Goal: Information Seeking & Learning: Learn about a topic

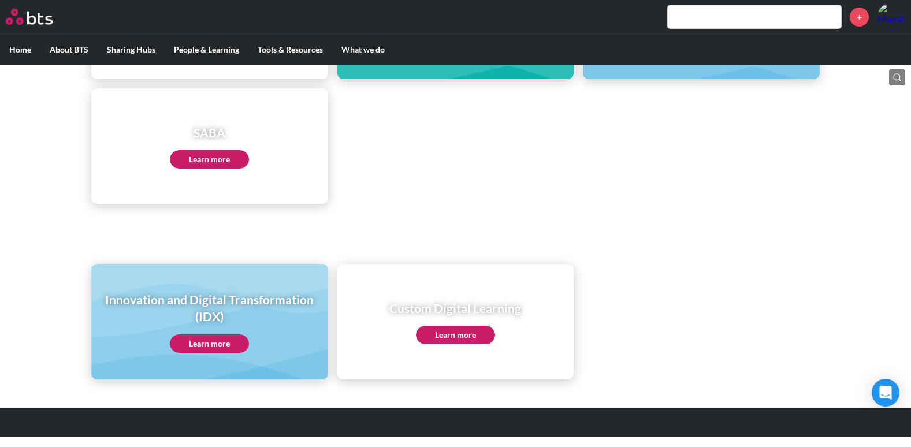
scroll to position [613, 0]
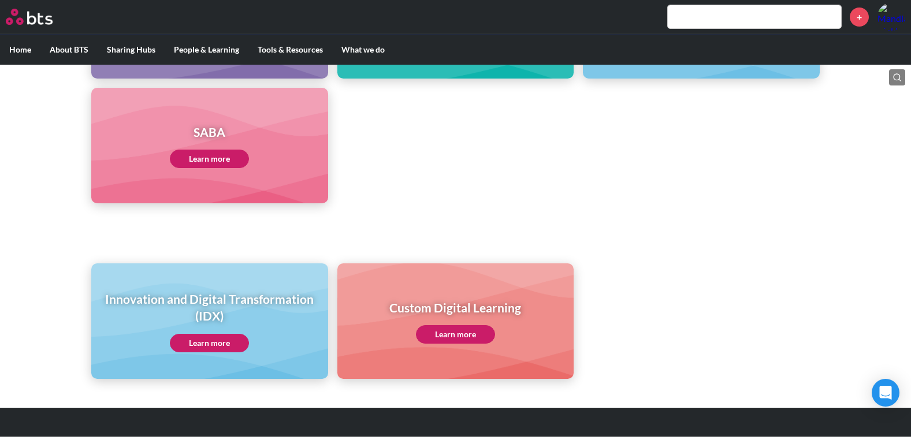
click at [232, 158] on link "Learn more" at bounding box center [209, 159] width 79 height 18
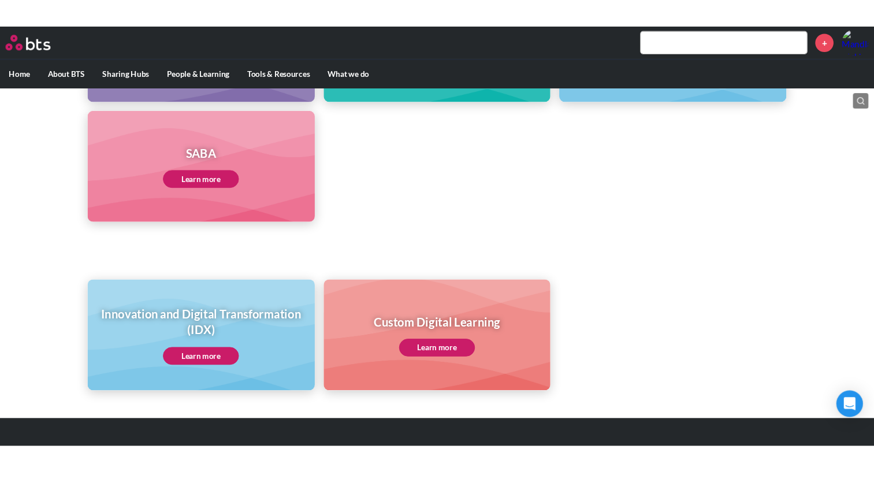
scroll to position [578, 0]
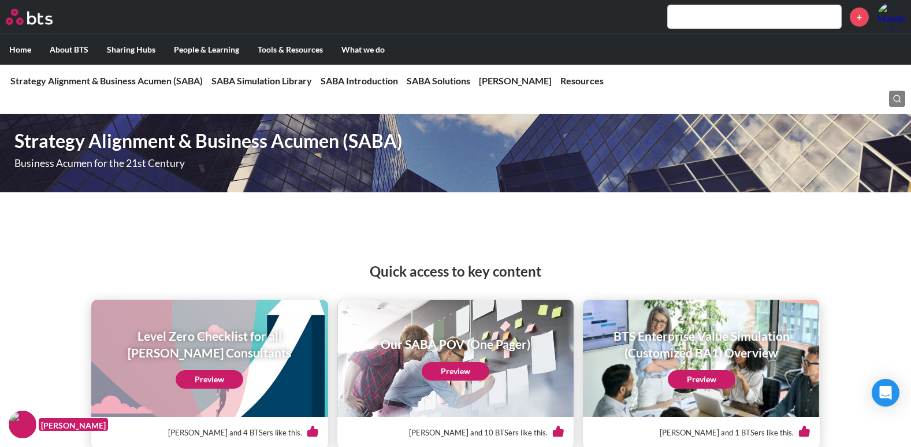
click at [778, 15] on input "text" at bounding box center [754, 16] width 173 height 23
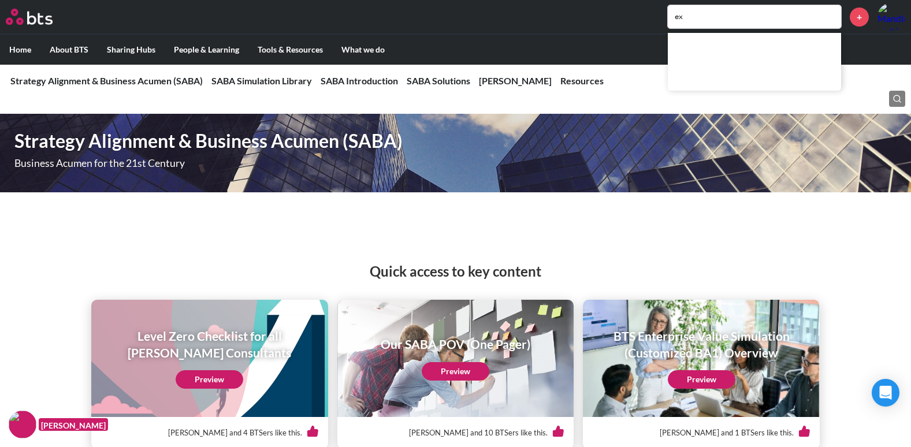
type input "e"
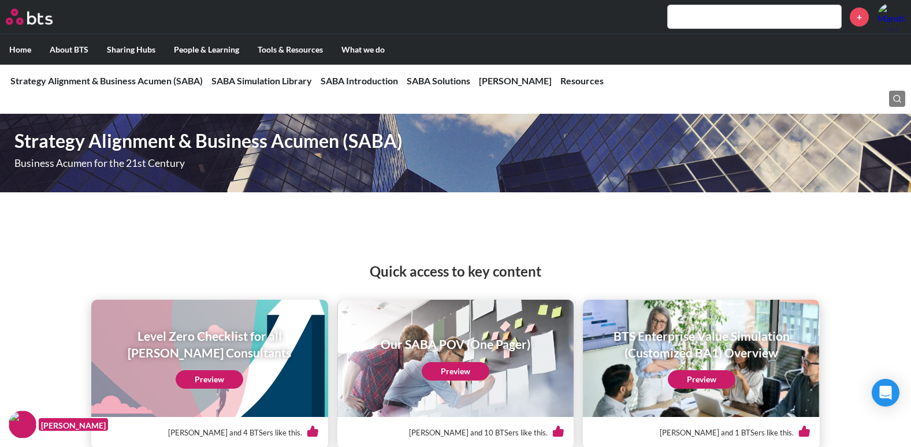
click at [481, 80] on nav "Strategy Alignment & Business Acumen (SABA) Strategy Alignment & Business Acume…" at bounding box center [455, 81] width 911 height 34
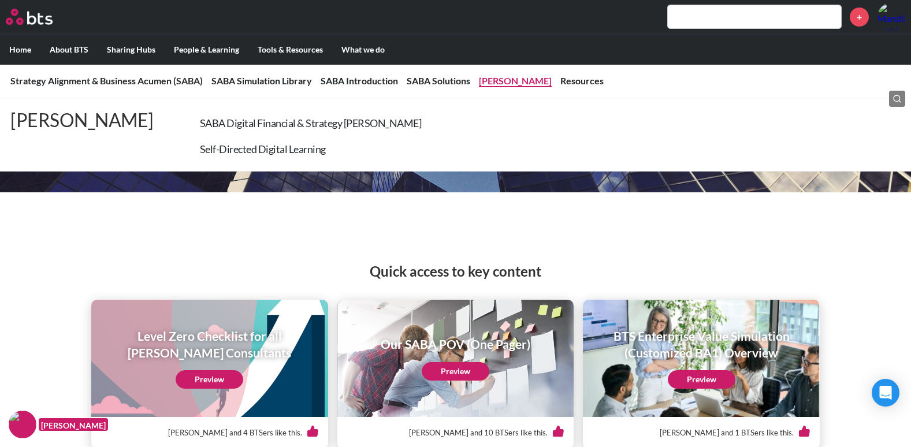
click at [485, 82] on link "Sims" at bounding box center [515, 80] width 73 height 11
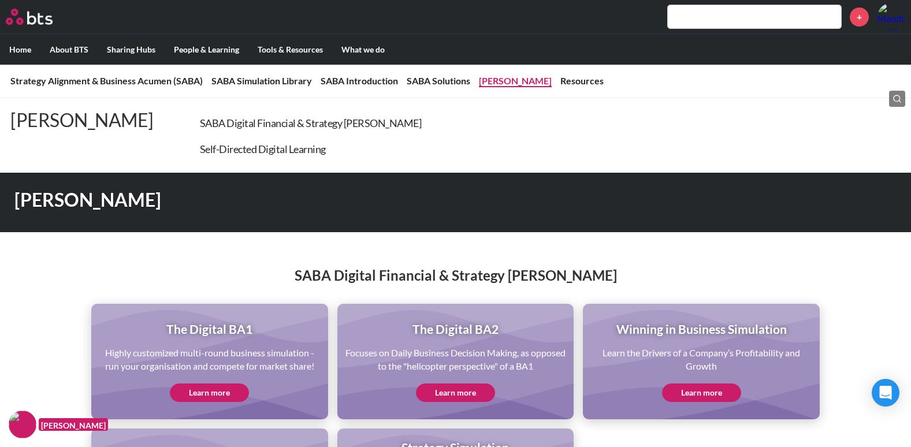
scroll to position [2277, 0]
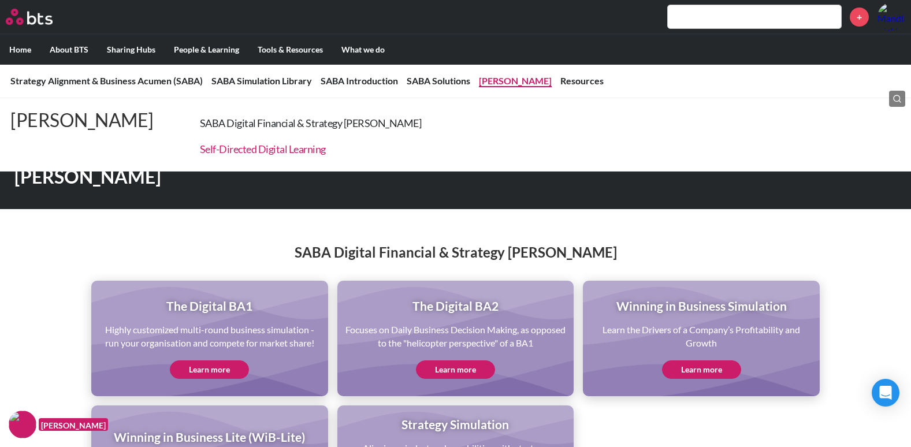
click at [200, 149] on link "Self-Directed Digital Learning" at bounding box center [263, 149] width 126 height 13
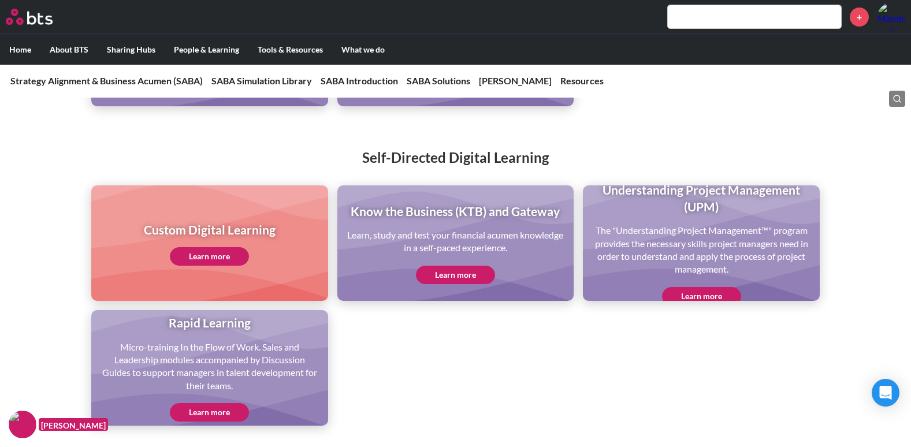
scroll to position [2689, 0]
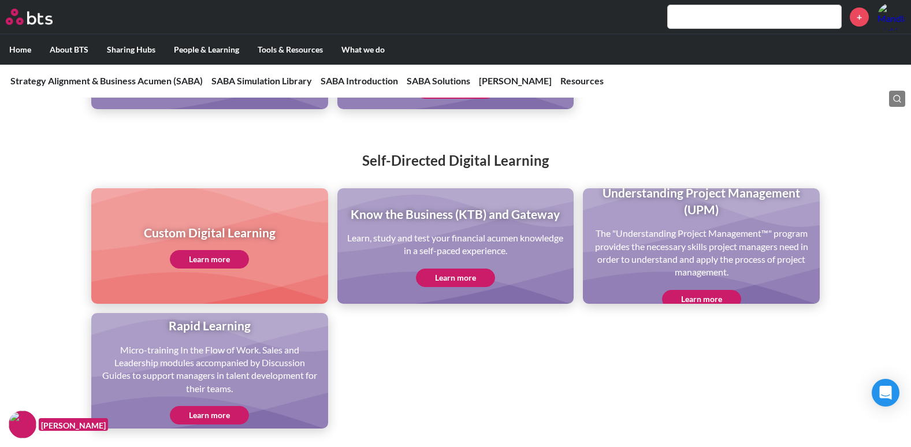
click at [211, 256] on link "Learn more" at bounding box center [209, 259] width 79 height 18
click at [217, 250] on link "Learn more" at bounding box center [209, 259] width 79 height 18
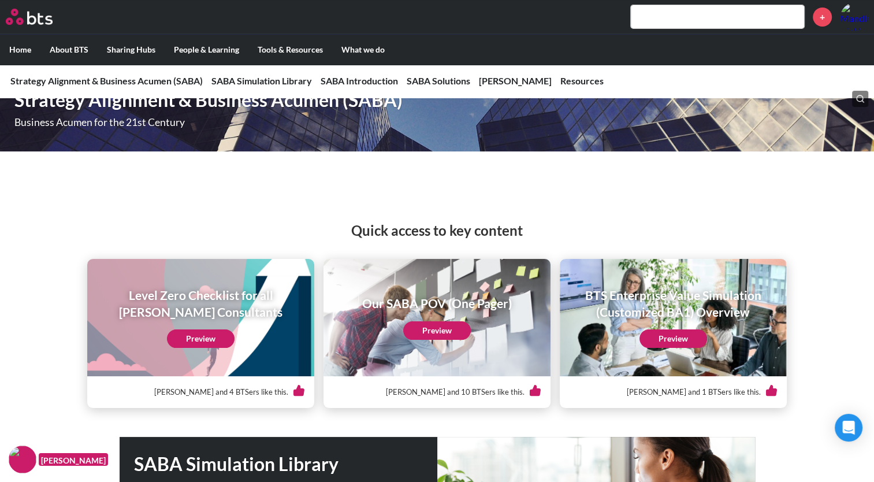
scroll to position [0, 0]
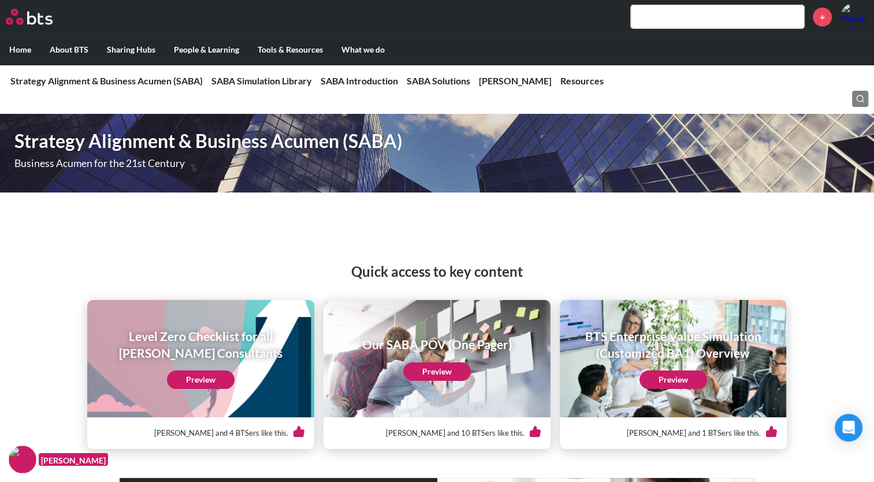
click at [725, 29] on div "+" at bounding box center [471, 17] width 794 height 28
click at [717, 23] on input "text" at bounding box center [717, 16] width 173 height 23
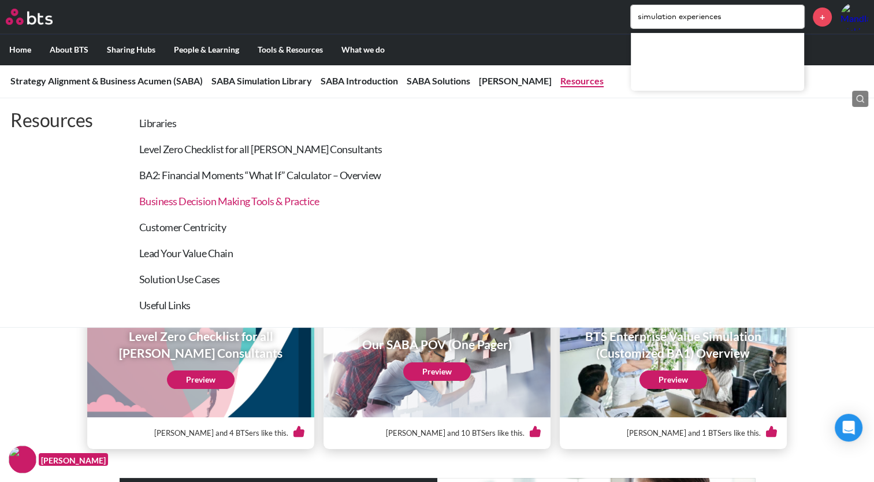
click at [229, 205] on link "Business Decision Making Tools & Practice" at bounding box center [229, 201] width 180 height 13
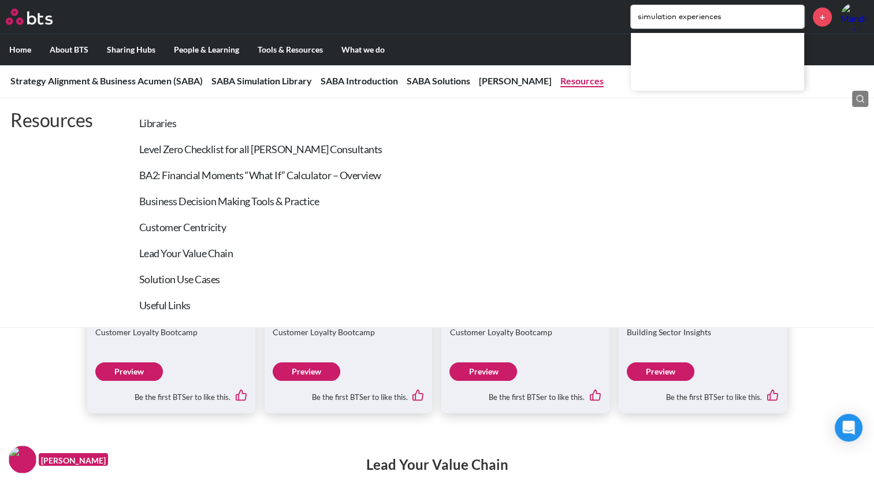
scroll to position [4232, 0]
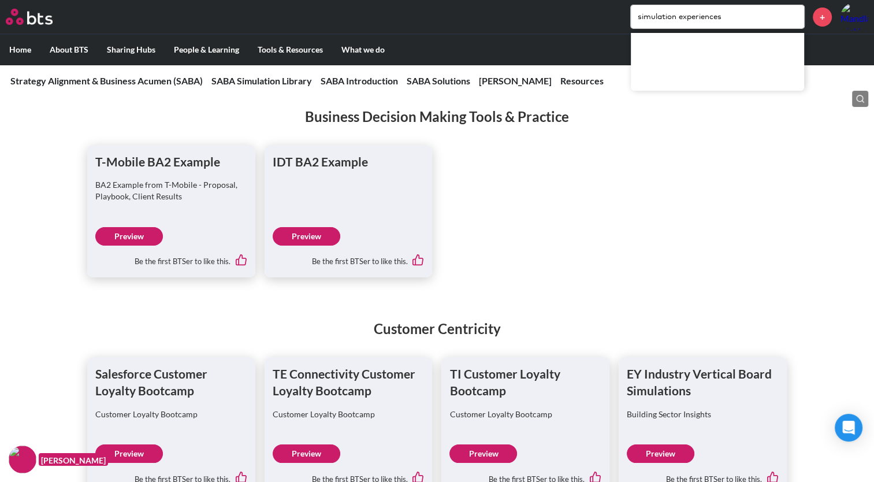
click at [577, 27] on div "simulation experiences +" at bounding box center [471, 17] width 794 height 28
click at [754, 23] on input "simulation experiences" at bounding box center [717, 16] width 173 height 23
click at [733, 20] on input "simulation experiences" at bounding box center [717, 16] width 173 height 23
type input "s"
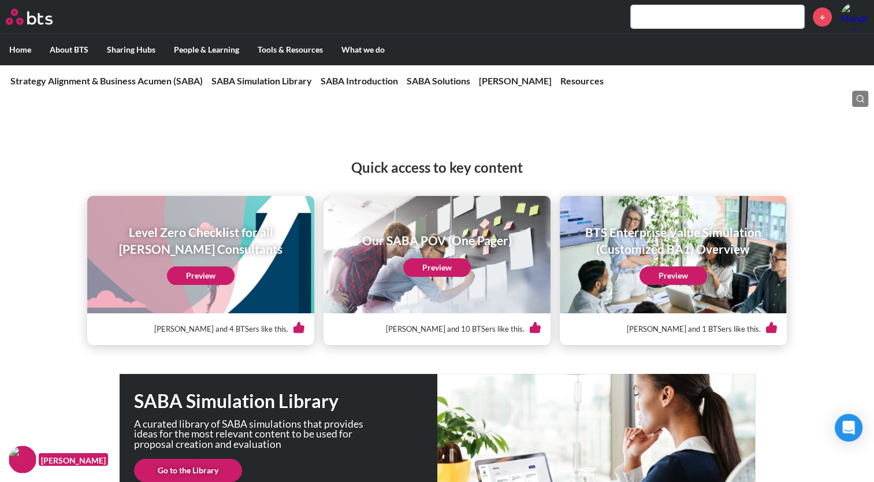
scroll to position [0, 0]
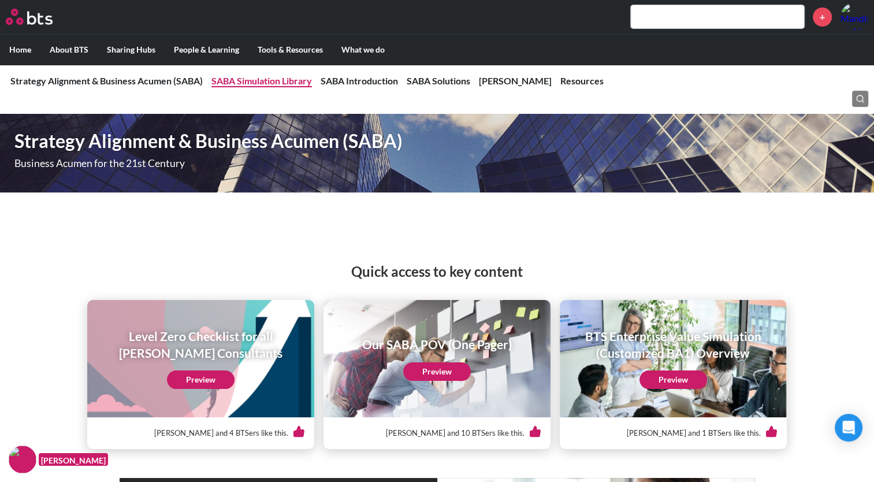
click at [287, 85] on link "SABA Simulation Library" at bounding box center [261, 80] width 101 height 11
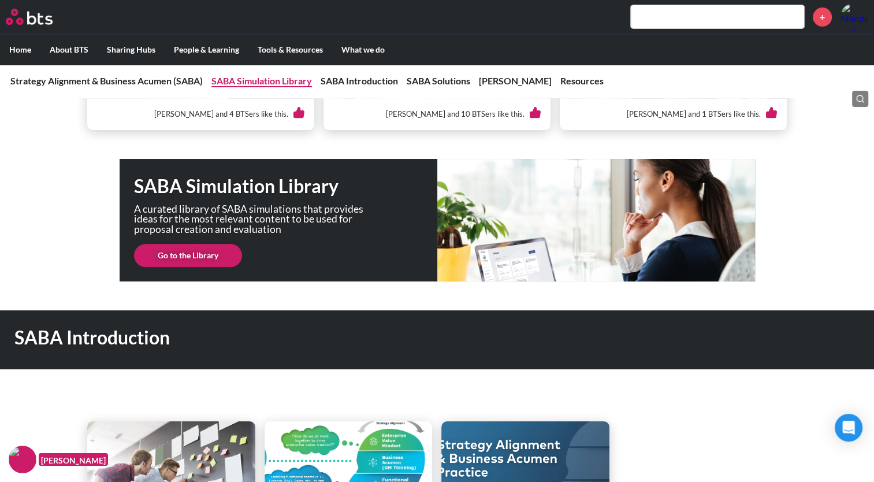
scroll to position [333, 0]
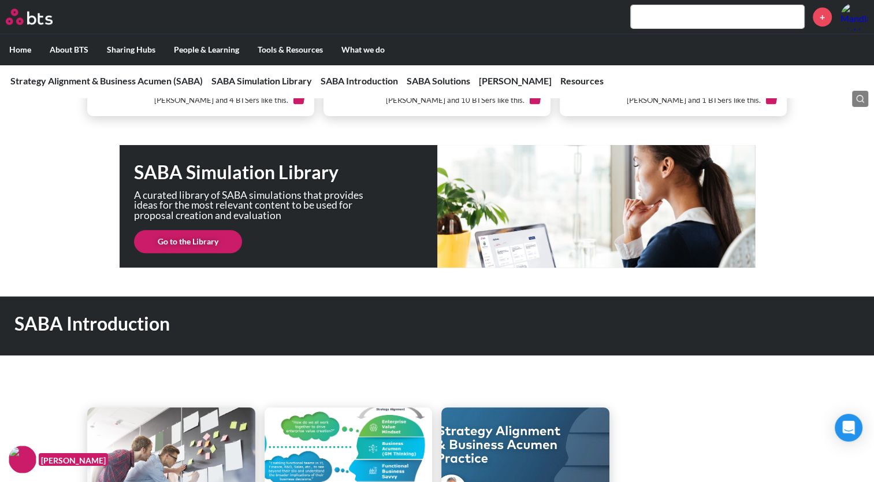
click at [201, 244] on link "Go to the Library" at bounding box center [188, 241] width 108 height 23
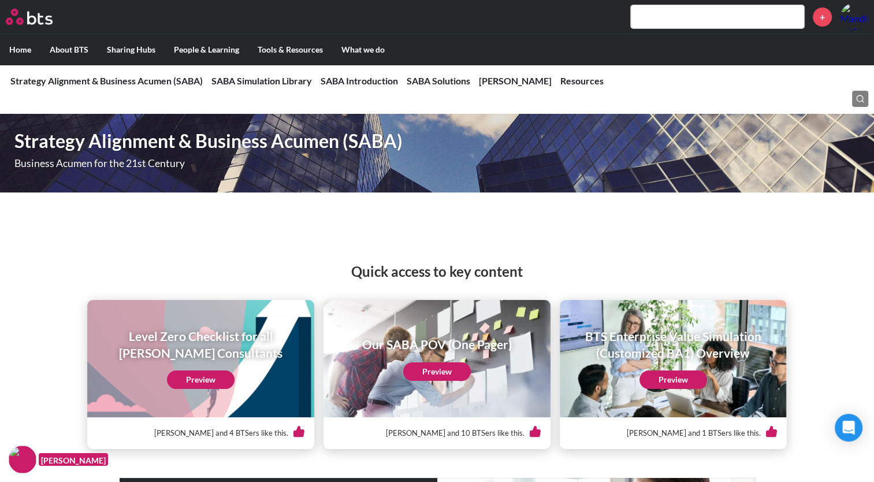
click at [39, 21] on img at bounding box center [29, 17] width 47 height 16
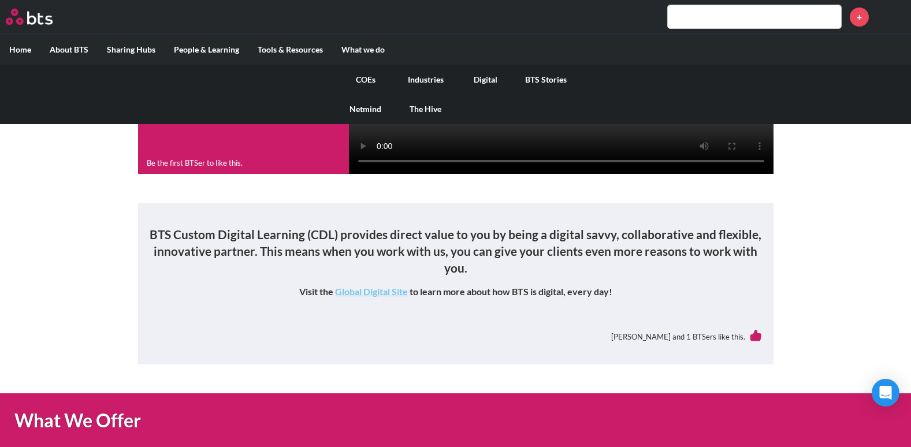
scroll to position [236, 0]
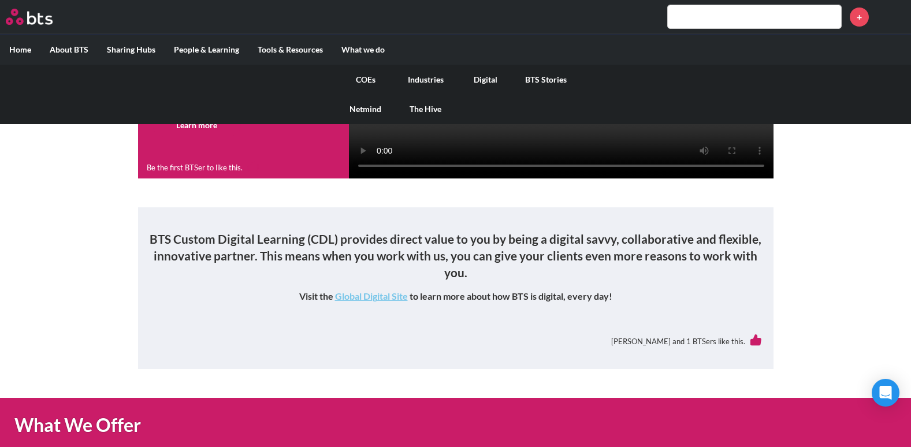
click at [363, 81] on link "COEs" at bounding box center [366, 80] width 60 height 30
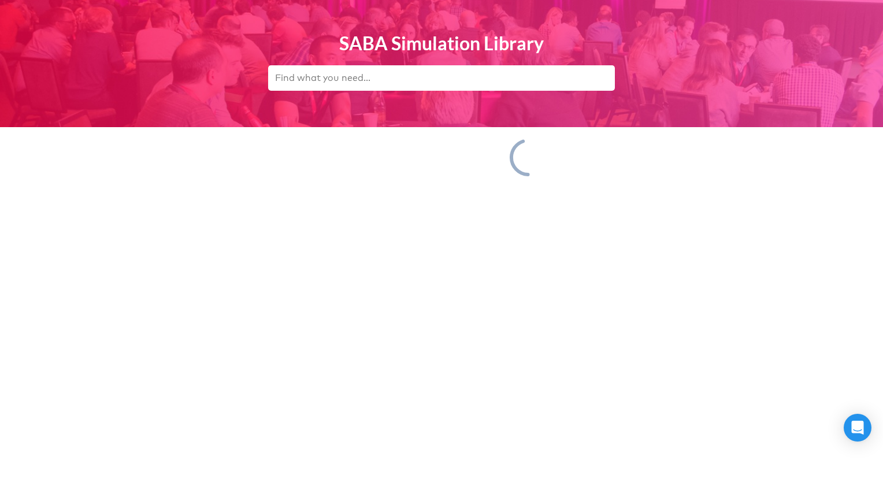
click at [327, 77] on input "text" at bounding box center [441, 77] width 347 height 25
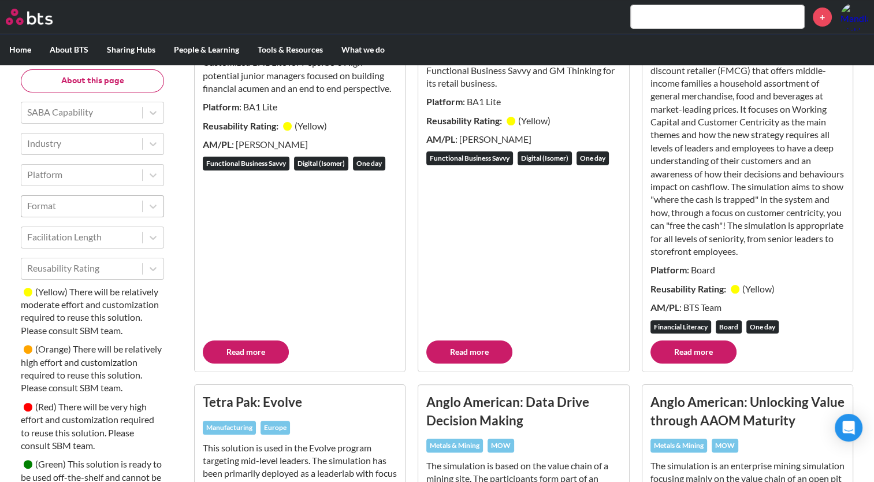
scroll to position [115, 0]
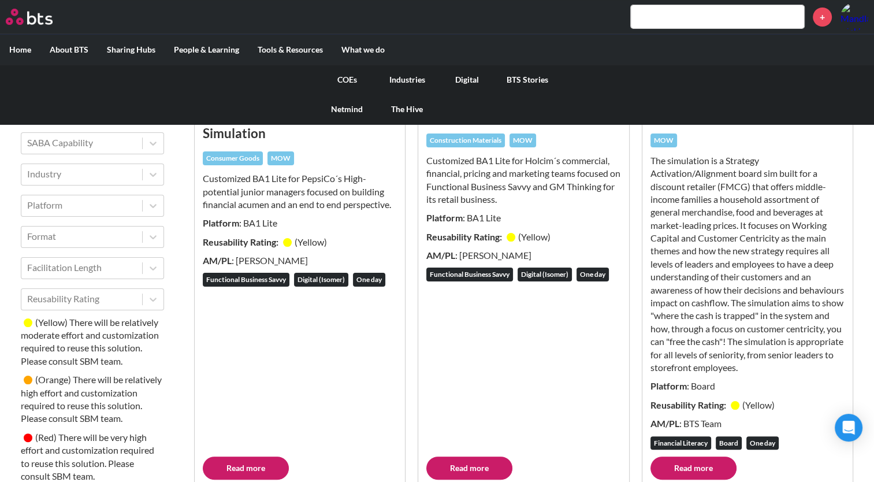
click at [351, 80] on link "COEs" at bounding box center [347, 80] width 60 height 30
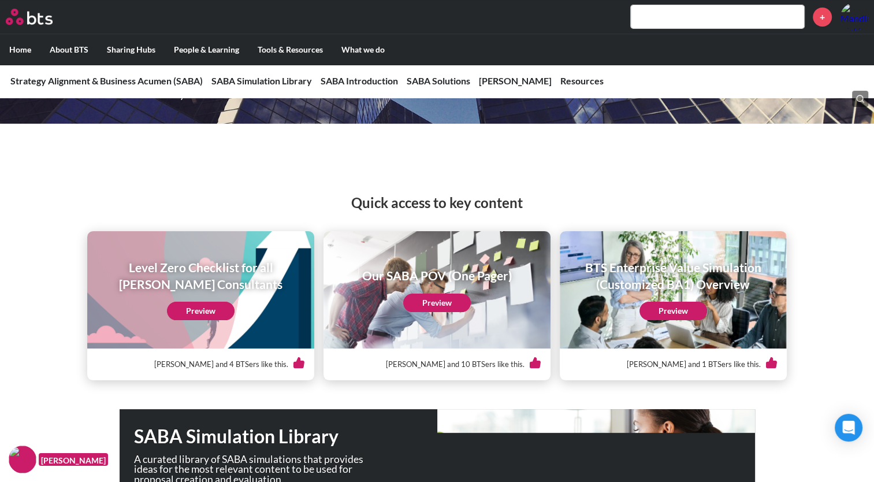
scroll to position [69, 0]
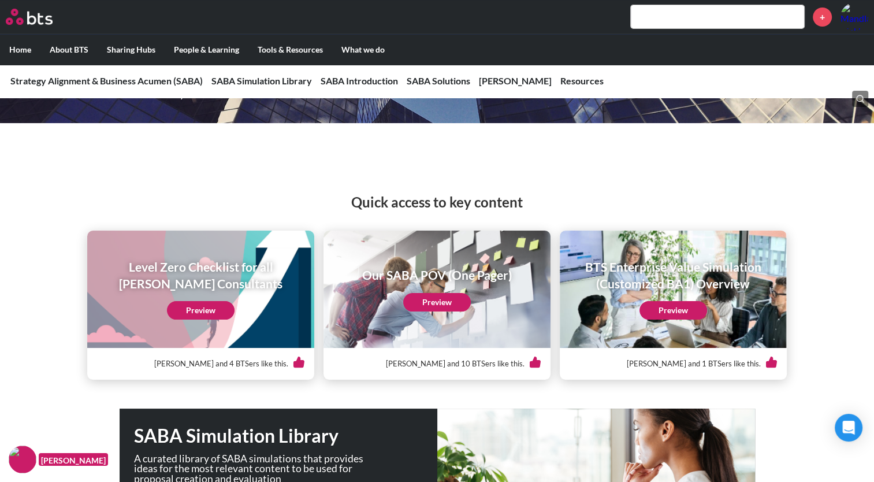
click at [439, 294] on link "Preview" at bounding box center [437, 302] width 68 height 18
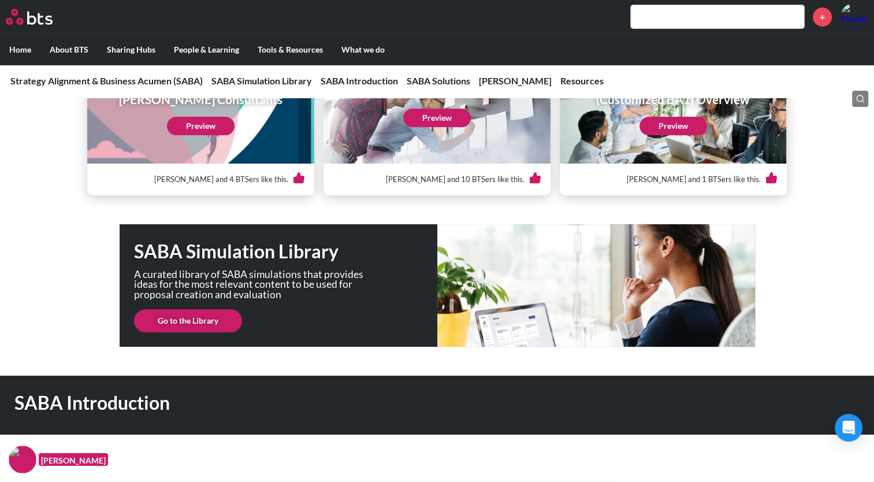
scroll to position [0, 0]
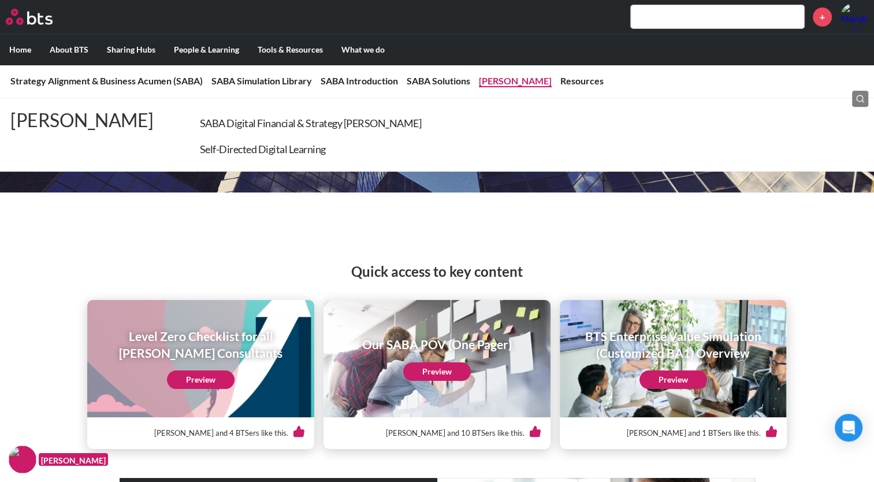
click at [492, 77] on link "Sims" at bounding box center [515, 80] width 73 height 11
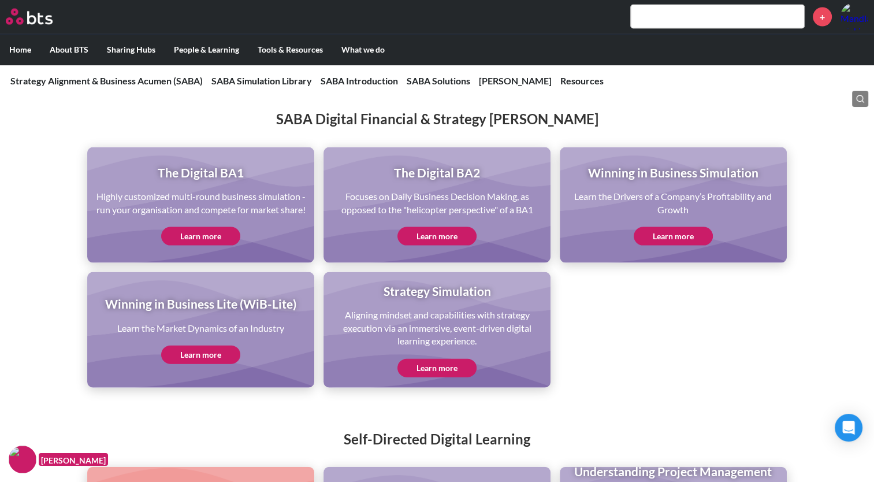
scroll to position [2411, 0]
click at [674, 245] on link "Learn more" at bounding box center [673, 235] width 79 height 18
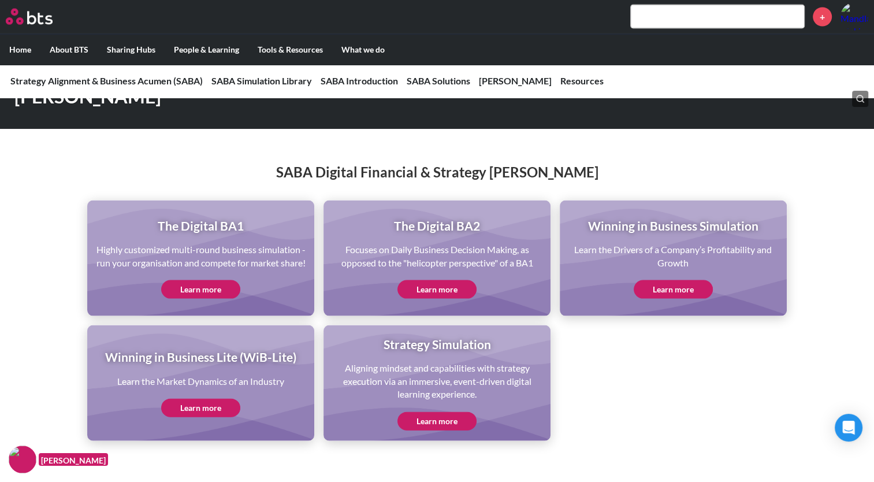
scroll to position [2357, 0]
click at [434, 430] on link "Learn more" at bounding box center [436, 421] width 79 height 18
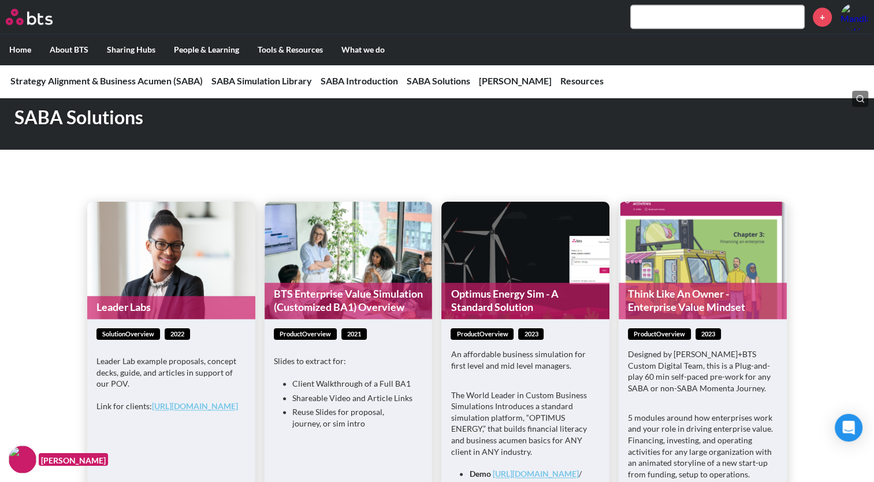
scroll to position [1418, 0]
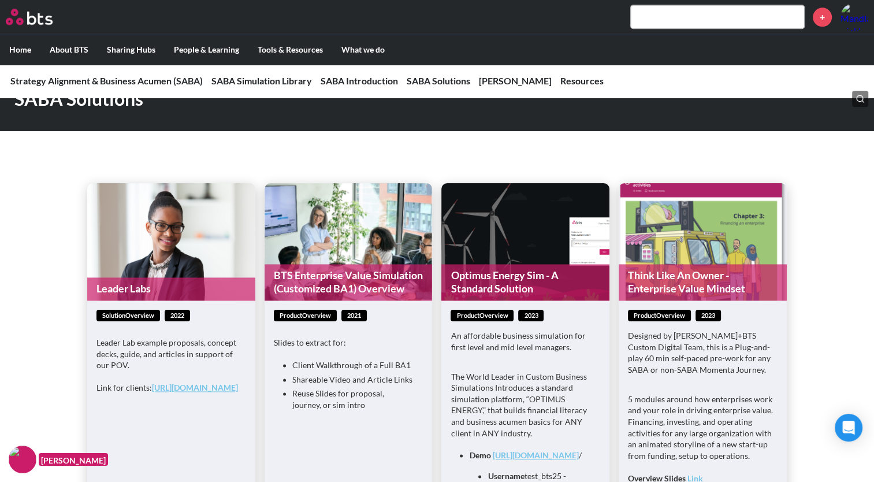
click at [168, 392] on link "https://bts.com/offerings/leader-lab/" at bounding box center [195, 387] width 86 height 10
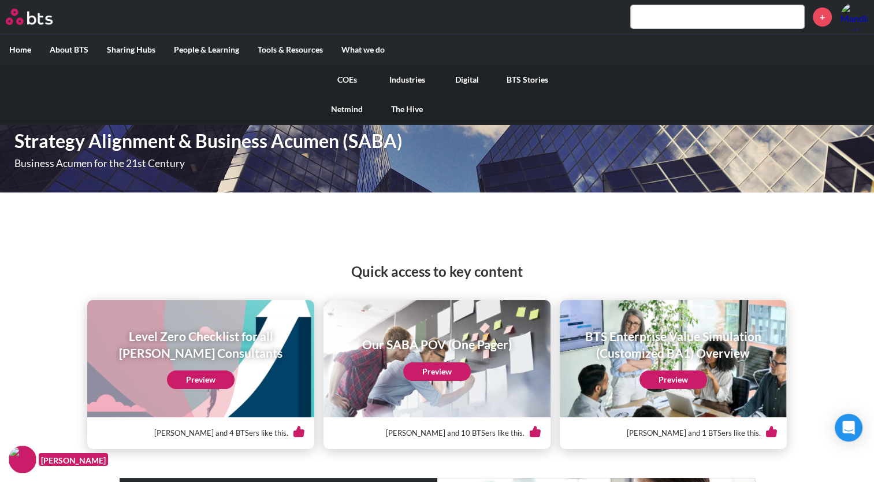
click at [353, 77] on link "COEs" at bounding box center [347, 80] width 60 height 30
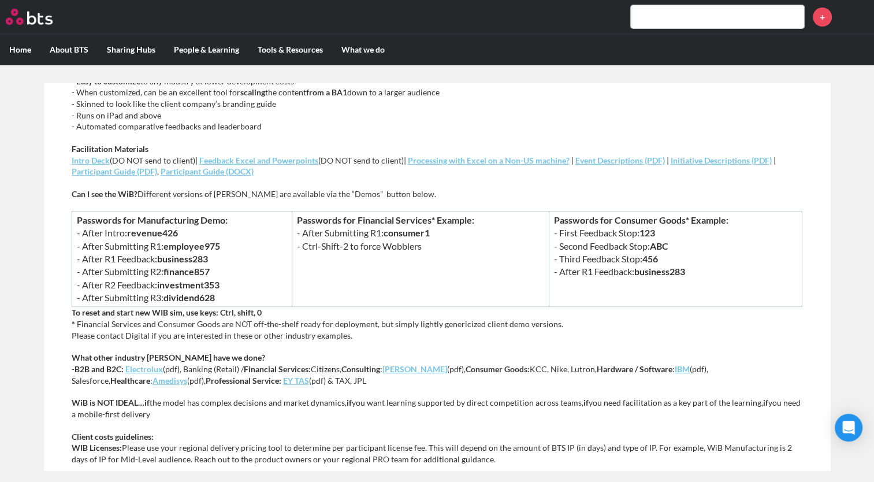
scroll to position [656, 0]
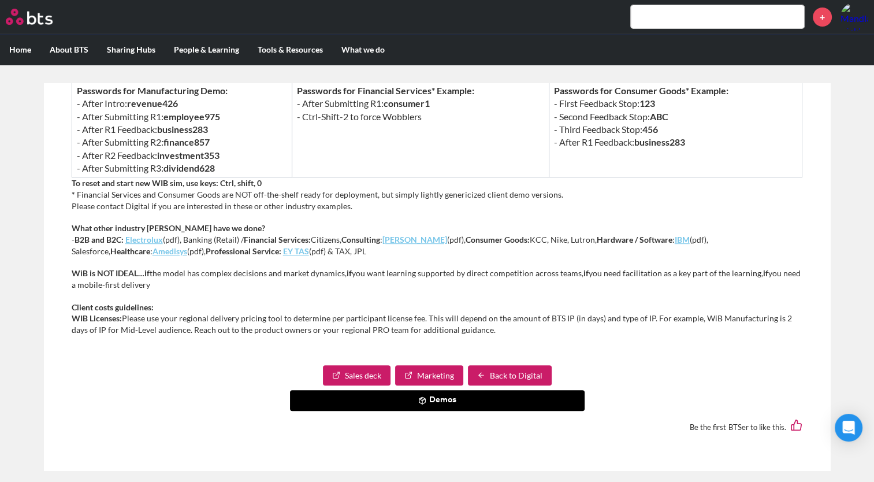
click at [354, 378] on link "Sales deck" at bounding box center [357, 375] width 68 height 21
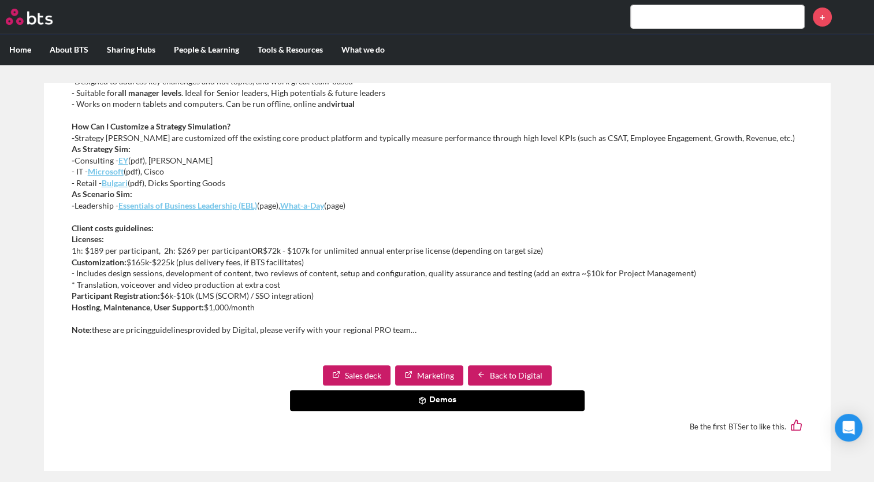
scroll to position [6, 0]
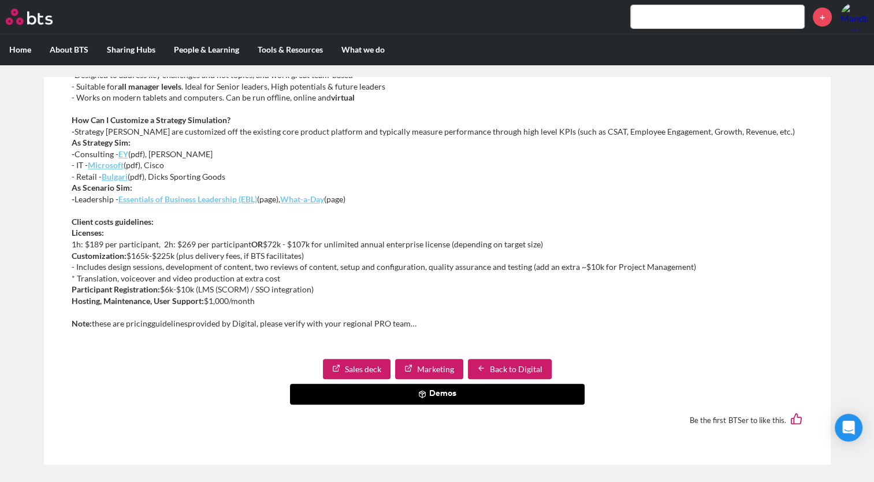
click at [367, 362] on link "Sales deck" at bounding box center [357, 369] width 68 height 21
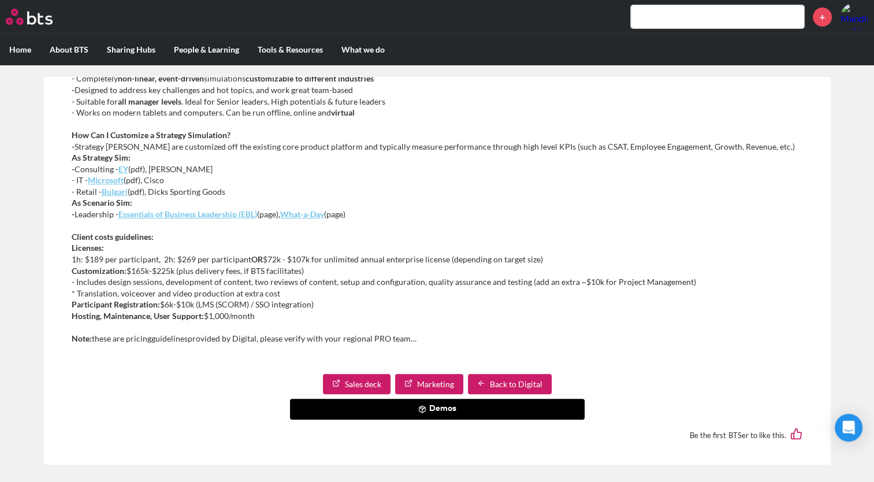
scroll to position [403, 0]
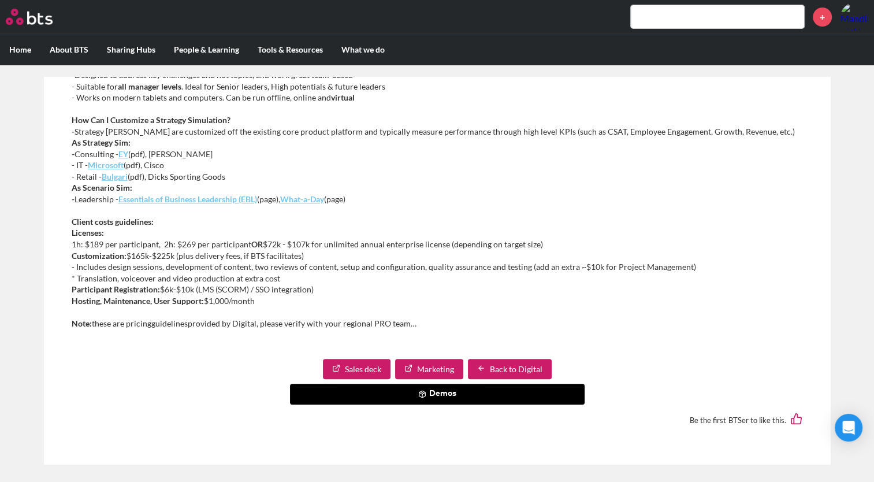
click at [449, 365] on link "Marketing" at bounding box center [429, 369] width 68 height 21
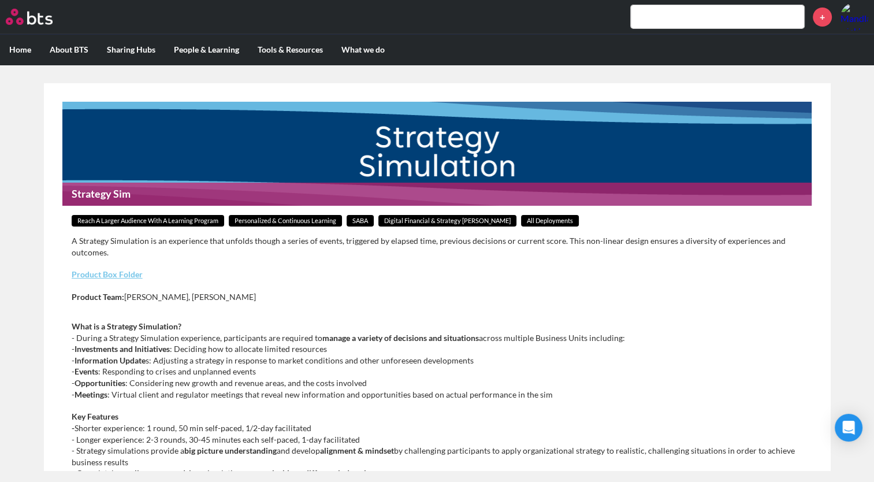
click at [643, 11] on input "text" at bounding box center [717, 16] width 173 height 23
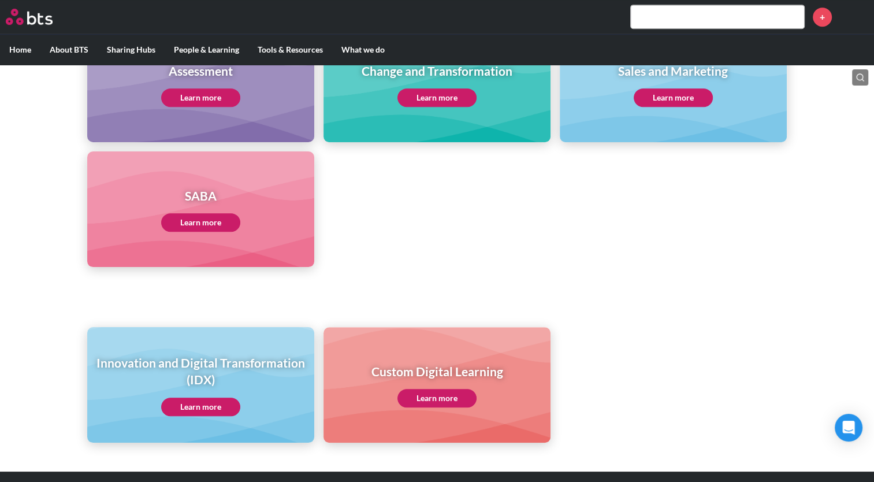
scroll to position [550, 0]
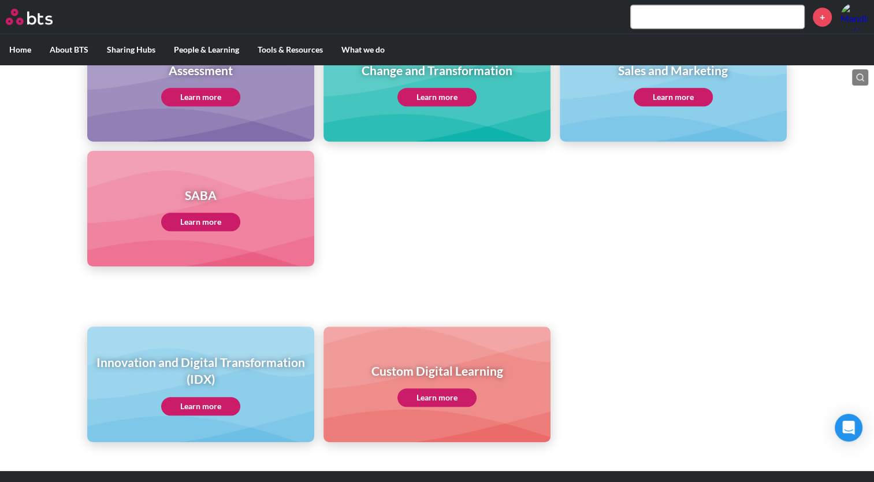
click at [270, 382] on h1 "Innovation and Digital Transformation (IDX)" at bounding box center [200, 371] width 211 height 34
click at [200, 400] on link "Learn more" at bounding box center [200, 406] width 79 height 18
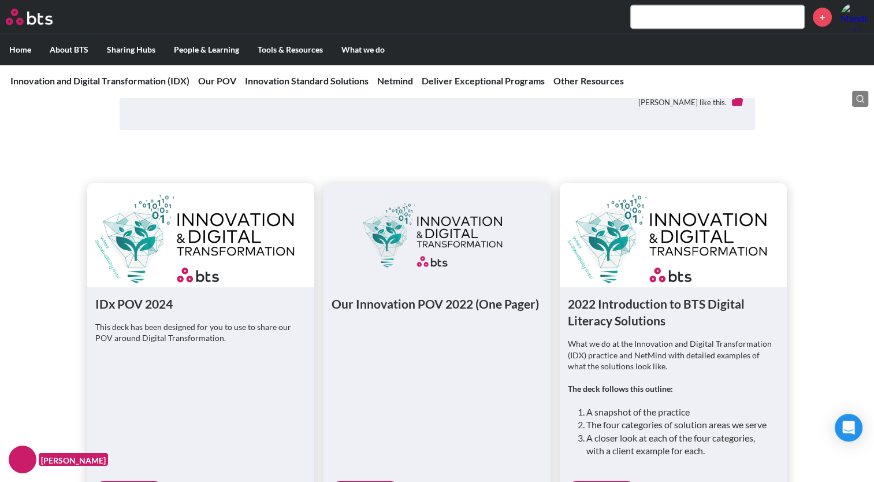
scroll to position [806, 0]
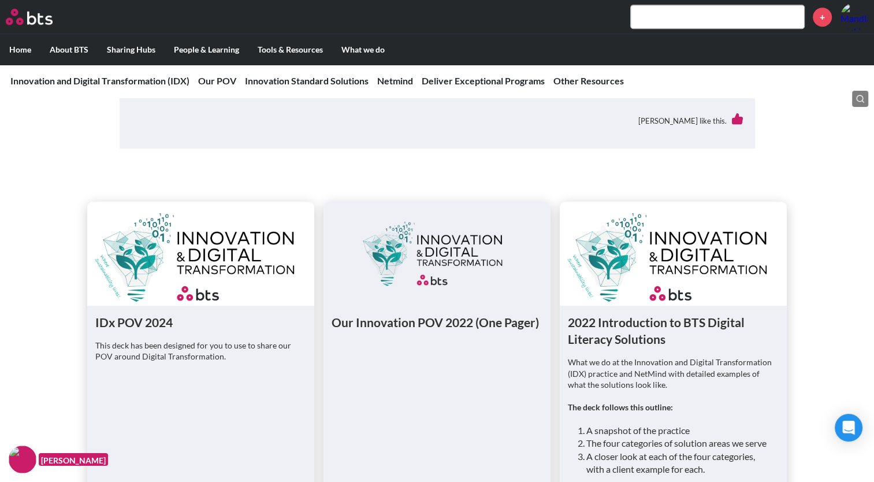
click at [169, 262] on figure at bounding box center [200, 254] width 227 height 104
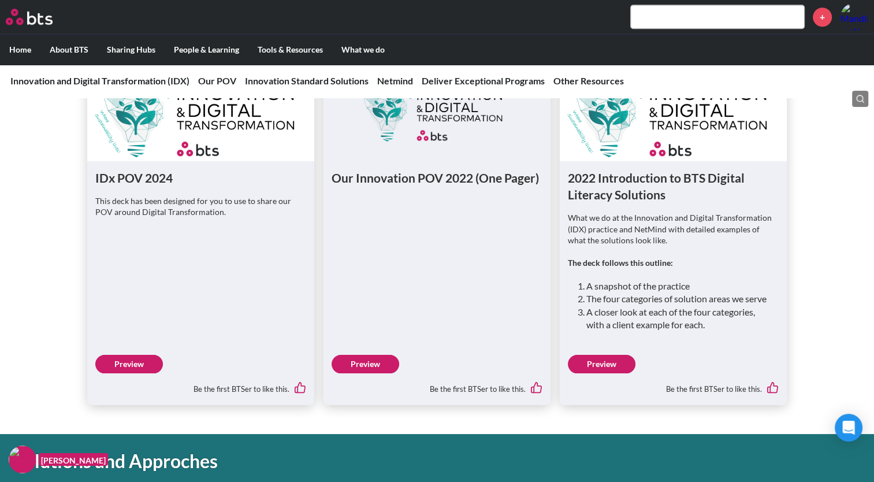
scroll to position [951, 0]
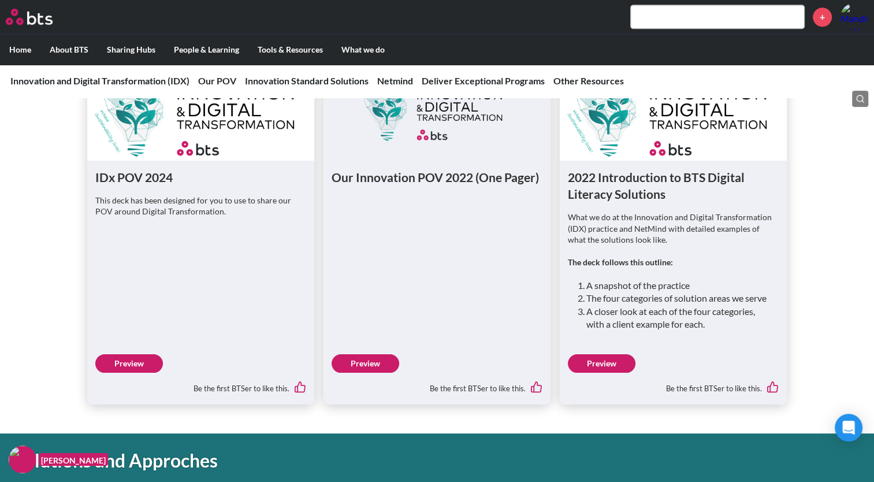
click at [135, 372] on link "Preview" at bounding box center [129, 363] width 68 height 18
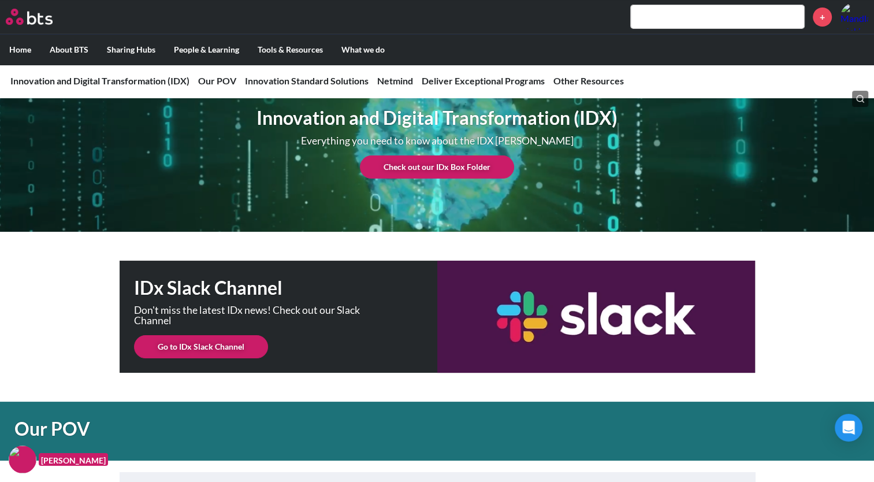
scroll to position [0, 0]
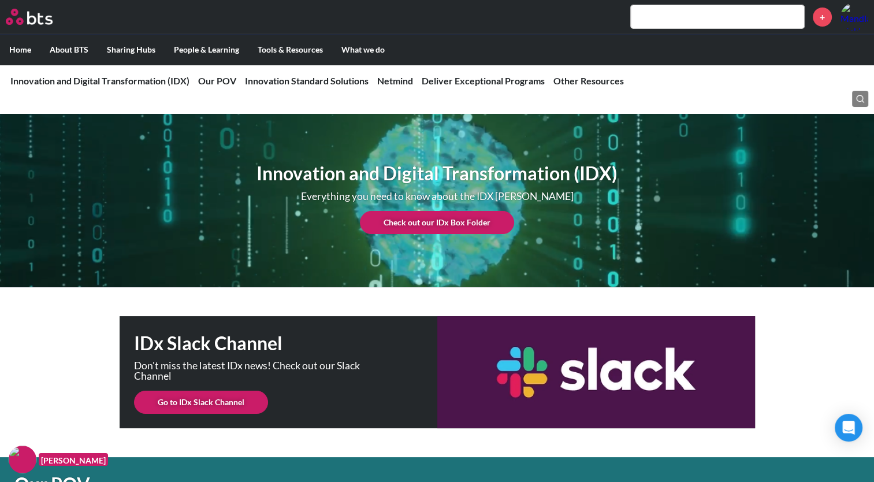
click at [702, 19] on input "text" at bounding box center [717, 16] width 173 height 23
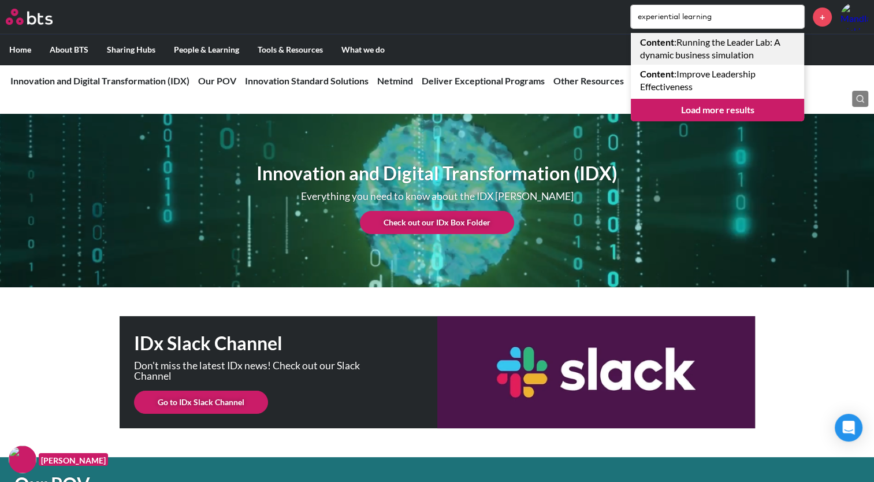
type input "experiential learning"
click at [696, 114] on link "Load more results" at bounding box center [717, 110] width 173 height 22
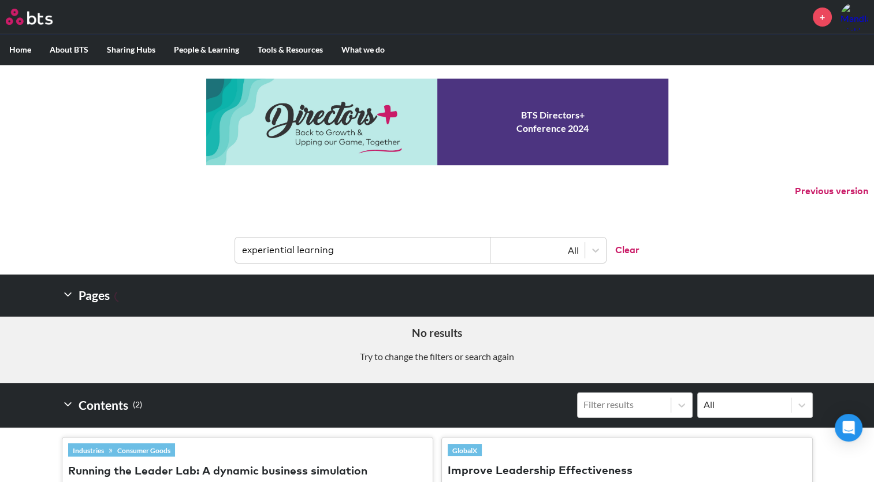
click at [356, 244] on input "experiential learning" at bounding box center [362, 249] width 255 height 25
drag, startPoint x: 348, startPoint y: 246, endPoint x: 231, endPoint y: 257, distance: 117.8
click at [231, 257] on header "experiential learning All Clear" at bounding box center [437, 244] width 874 height 60
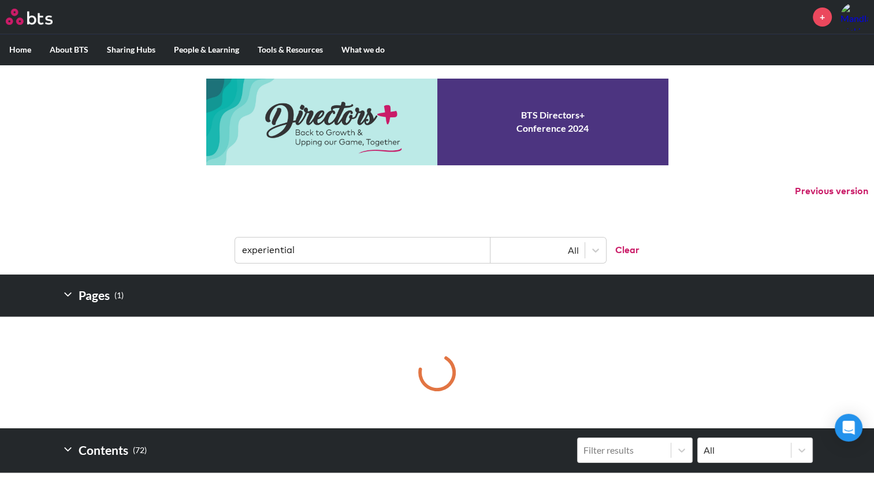
type input "experiential"
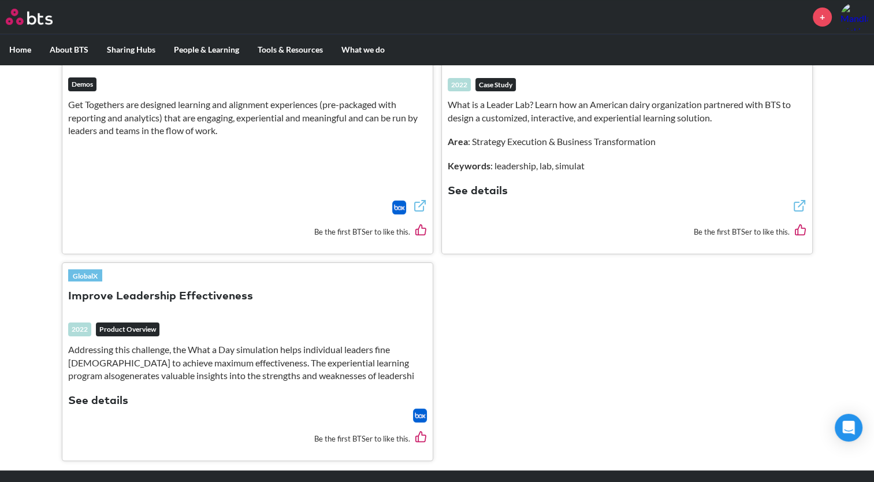
scroll to position [419, 0]
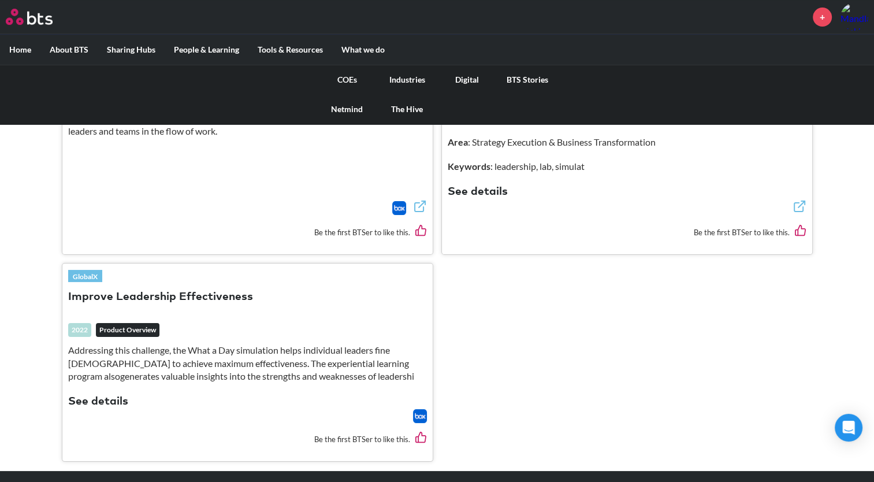
click at [469, 80] on link "Digital" at bounding box center [467, 80] width 60 height 30
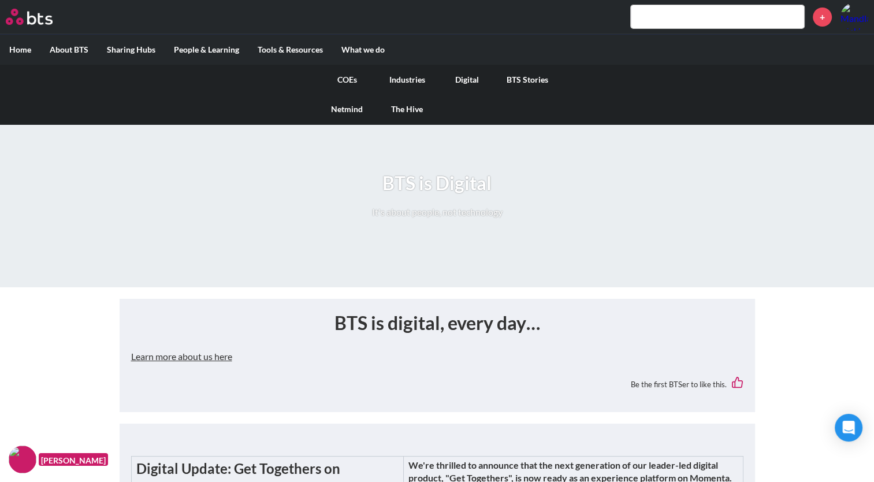
click at [347, 82] on link "COEs" at bounding box center [347, 80] width 60 height 30
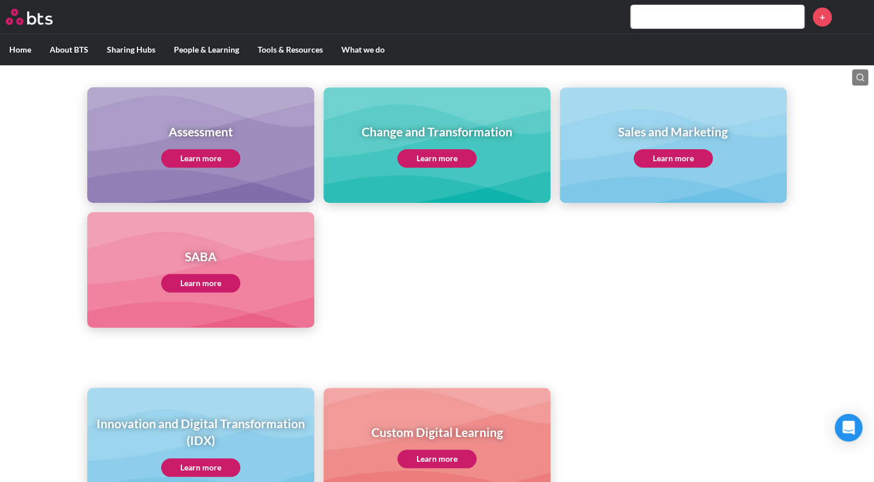
scroll to position [578, 0]
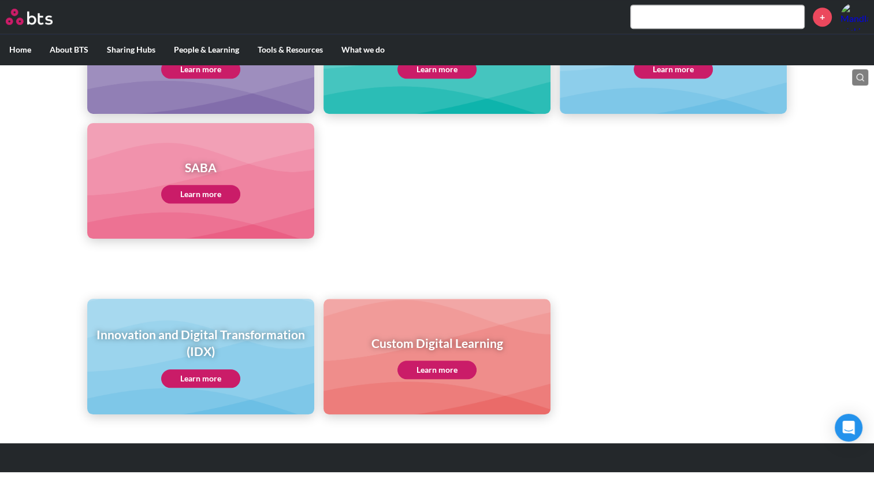
click at [206, 188] on link "Learn more" at bounding box center [200, 194] width 79 height 18
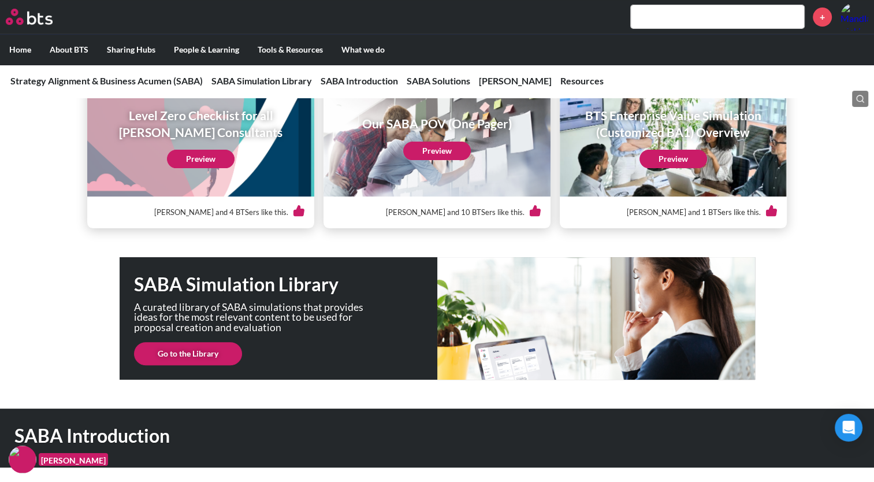
scroll to position [261, 0]
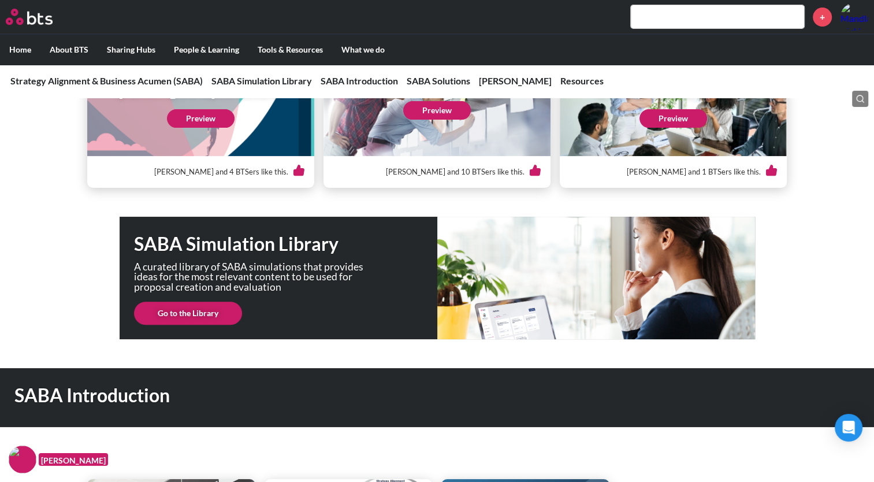
click at [201, 321] on link "Go to the Library" at bounding box center [188, 313] width 108 height 23
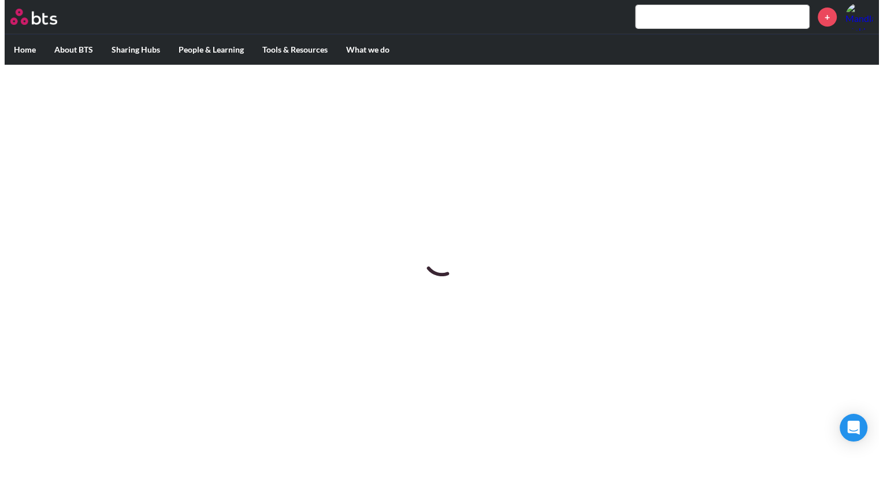
scroll to position [0, 0]
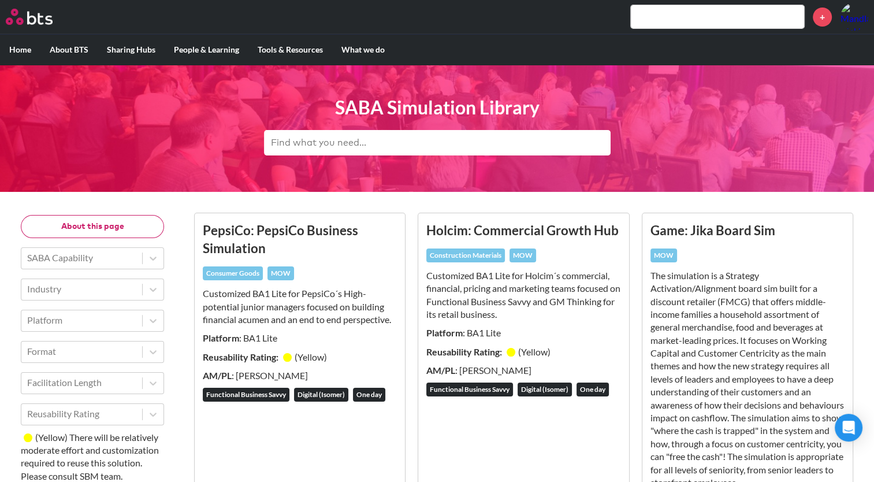
click at [342, 146] on input "text" at bounding box center [437, 142] width 347 height 25
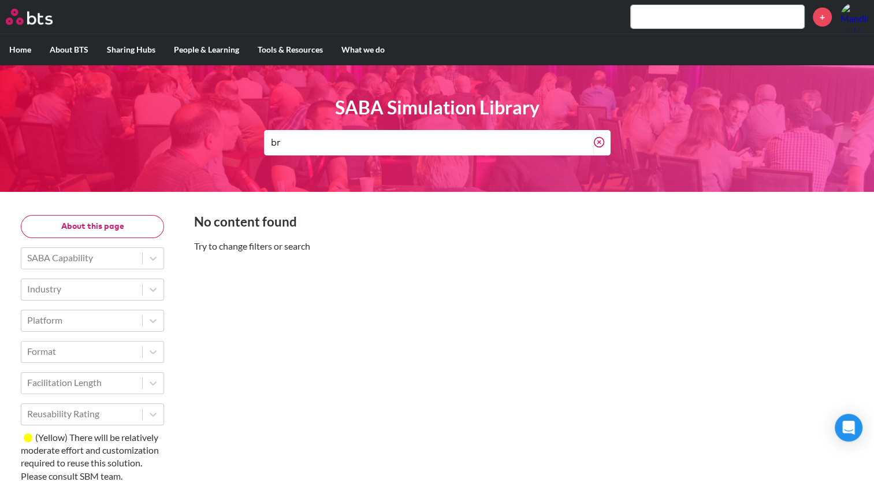
type input "b"
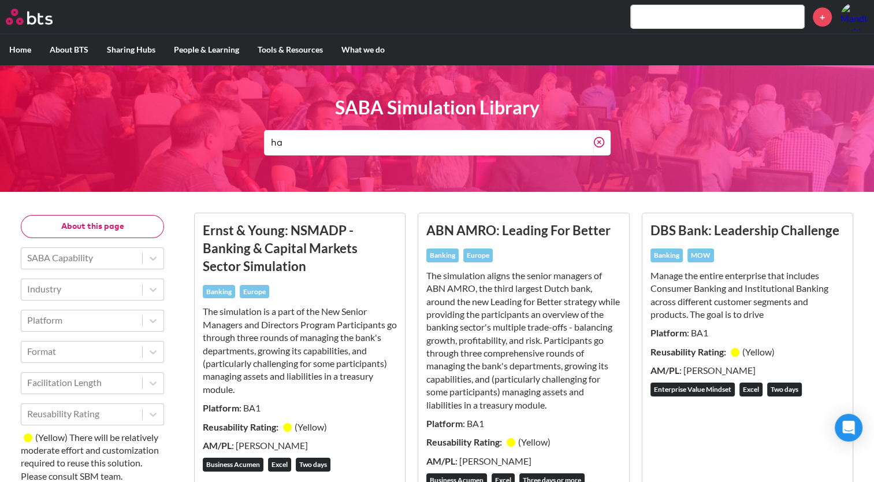
type input "h"
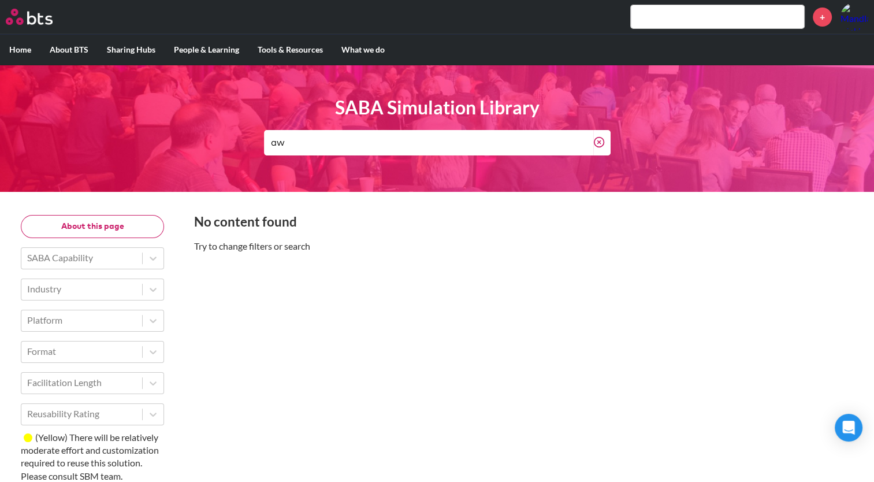
type input "a"
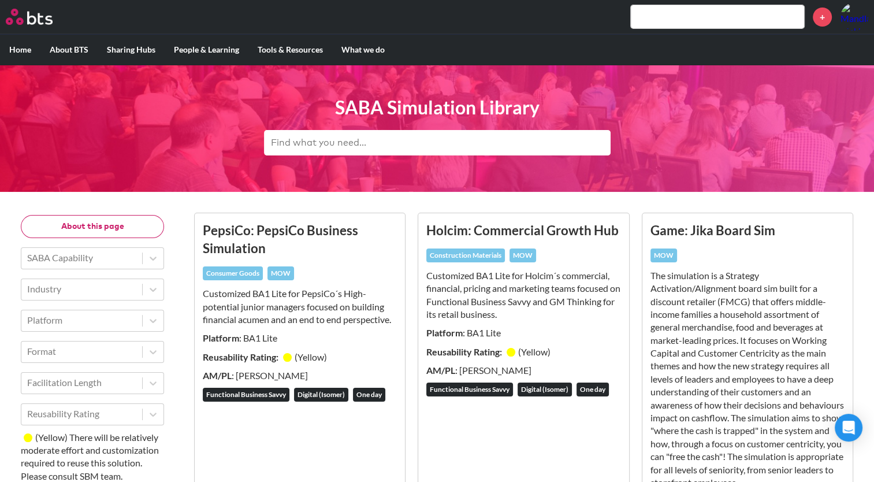
click at [675, 13] on input "text" at bounding box center [717, 16] width 173 height 23
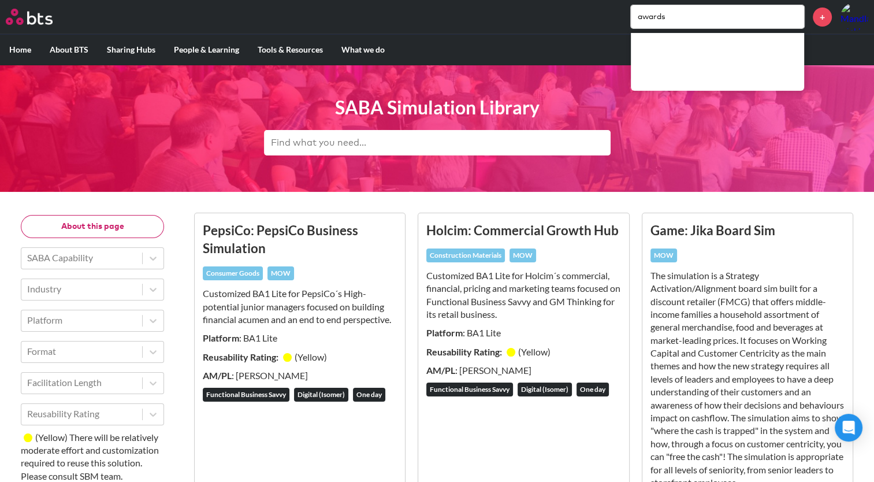
type input "awards"
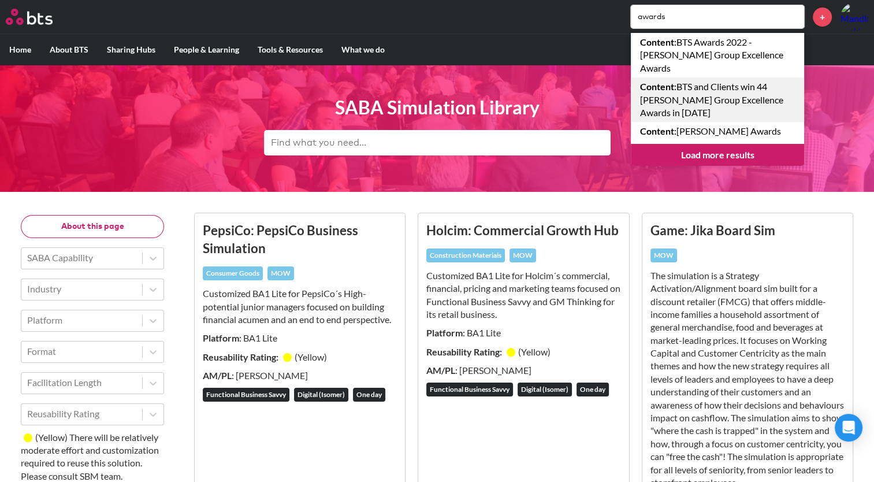
click at [679, 94] on link "Content : BTS and Clients win 44 Brandon Hall Group Excellence Awards in 2022" at bounding box center [717, 99] width 173 height 44
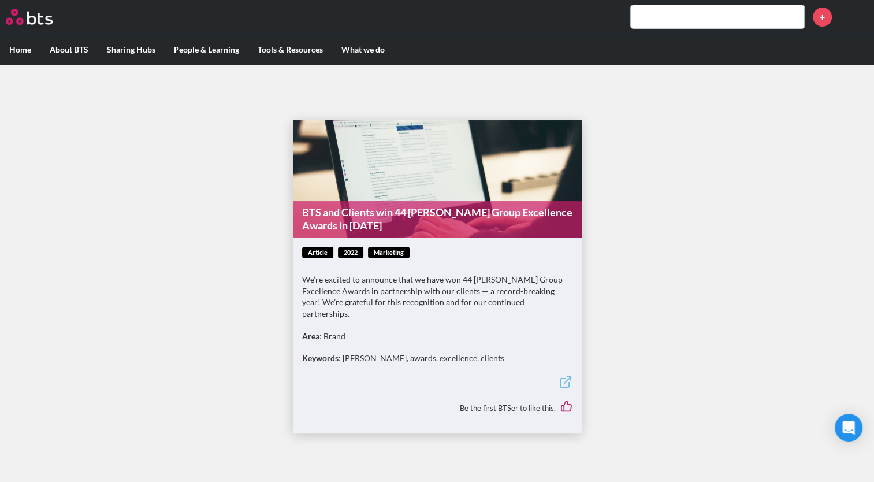
scroll to position [6, 0]
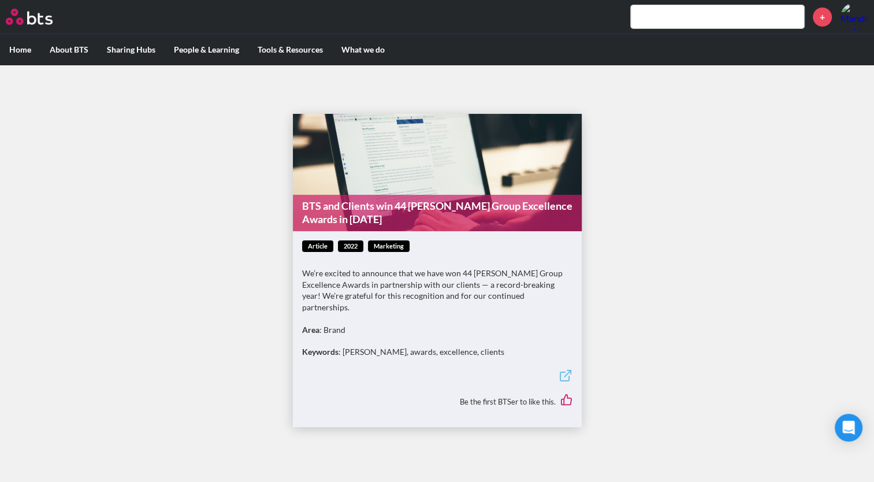
click at [681, 23] on input "text" at bounding box center [717, 16] width 173 height 23
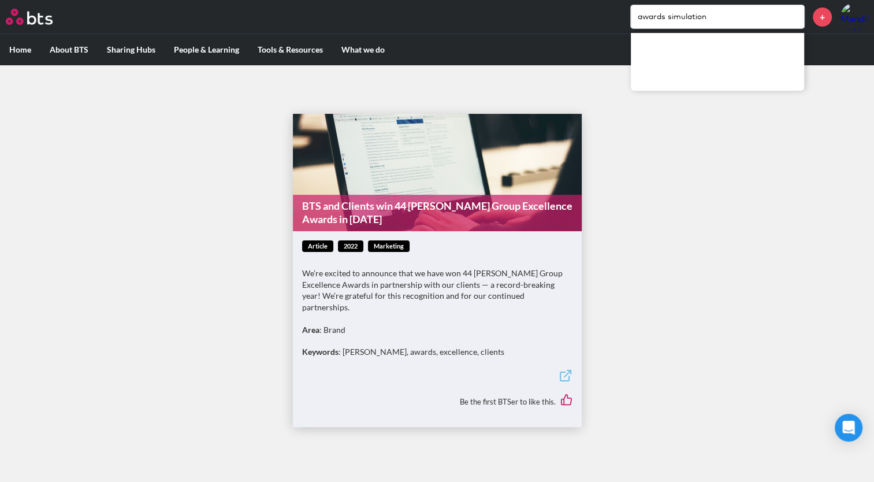
drag, startPoint x: 708, startPoint y: 20, endPoint x: 672, endPoint y: 18, distance: 35.8
click at [672, 18] on input "awards simulation" at bounding box center [717, 16] width 173 height 23
type input "awards"
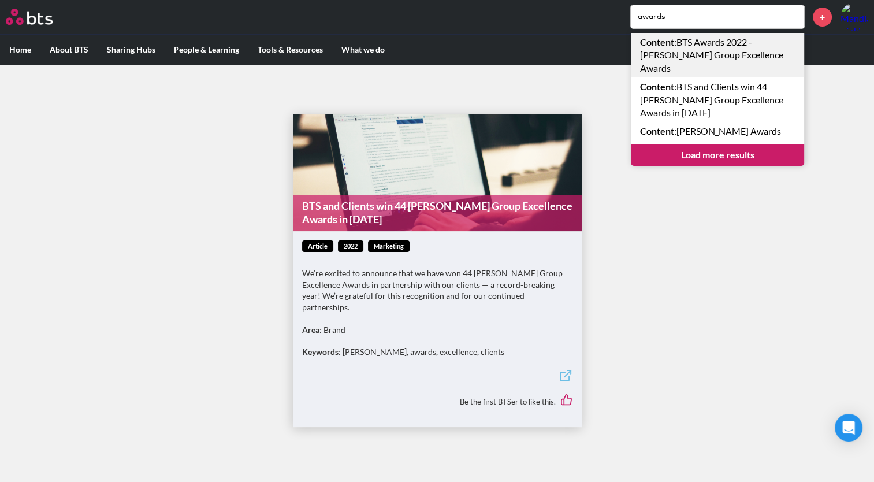
click at [700, 51] on link "Content : BTS Awards 2022 - Brandon Hall Group Excellence Awards" at bounding box center [717, 55] width 173 height 44
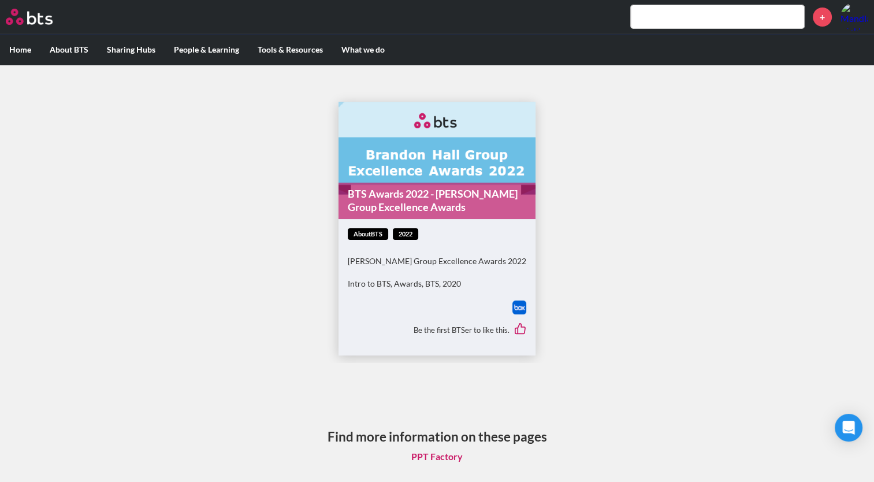
click at [442, 458] on link "PPT Factory" at bounding box center [437, 456] width 70 height 22
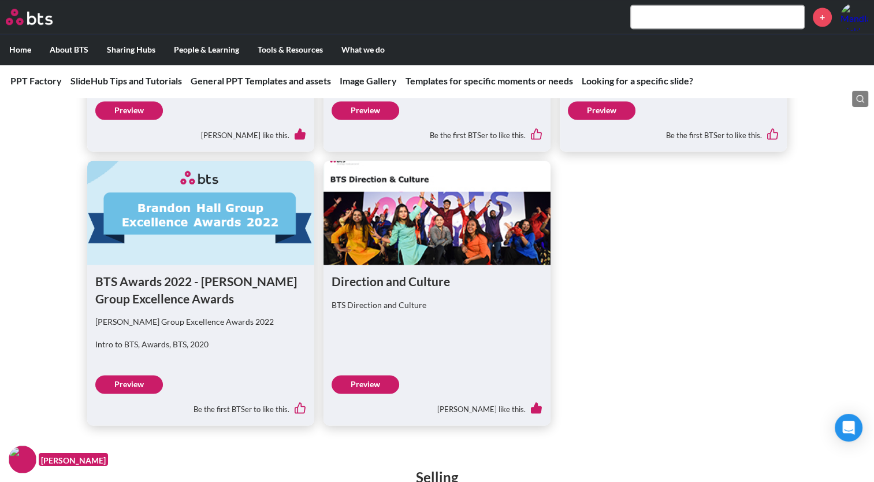
scroll to position [1708, 0]
click at [150, 386] on link "Preview" at bounding box center [129, 383] width 68 height 18
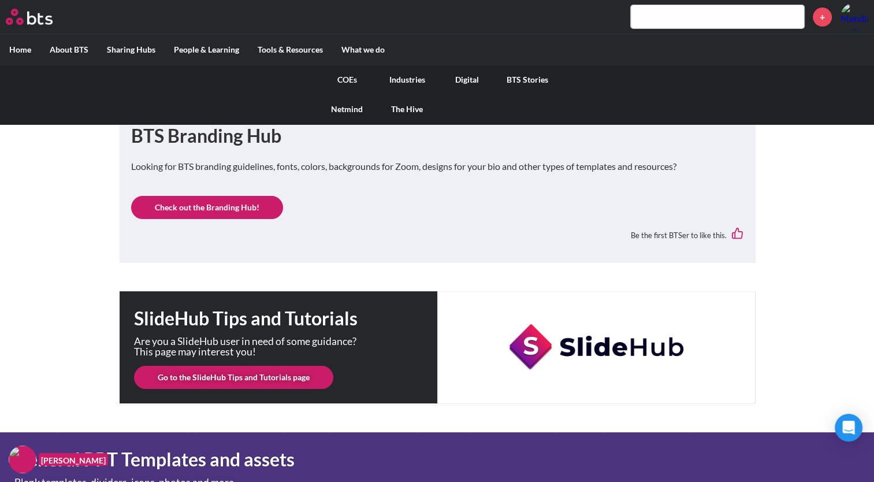
scroll to position [0, 0]
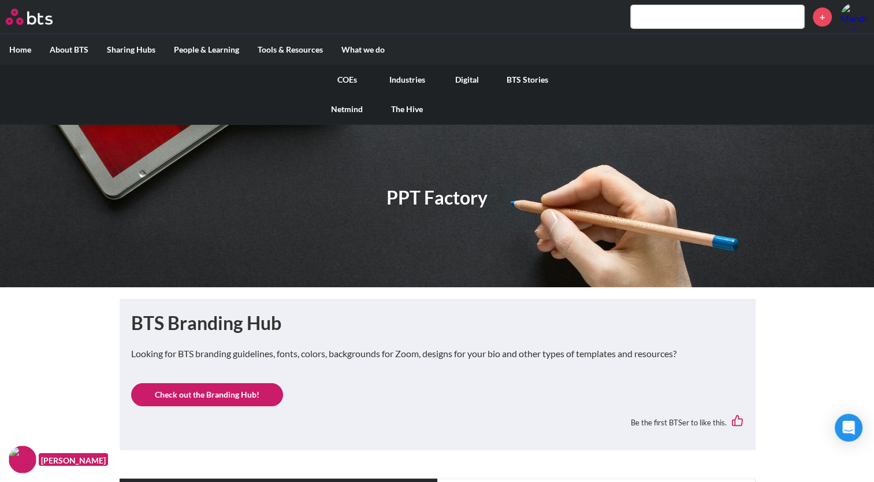
click at [359, 76] on link "COEs" at bounding box center [347, 80] width 60 height 30
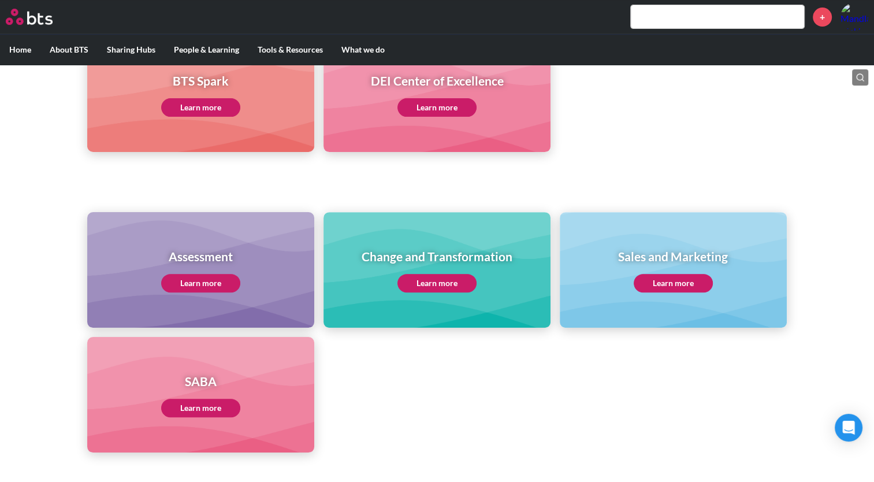
scroll to position [370, 0]
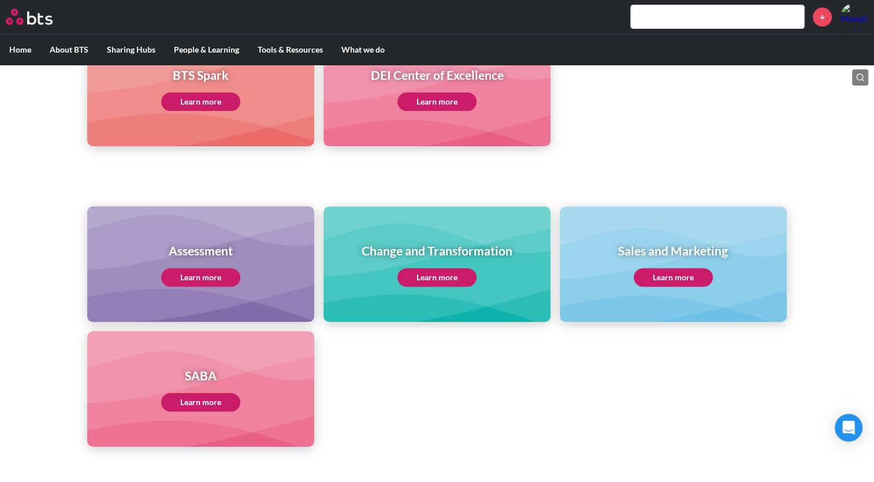
click at [246, 401] on div "SABA Learn more" at bounding box center [200, 389] width 227 height 116
click at [226, 395] on link "Learn more" at bounding box center [200, 402] width 79 height 18
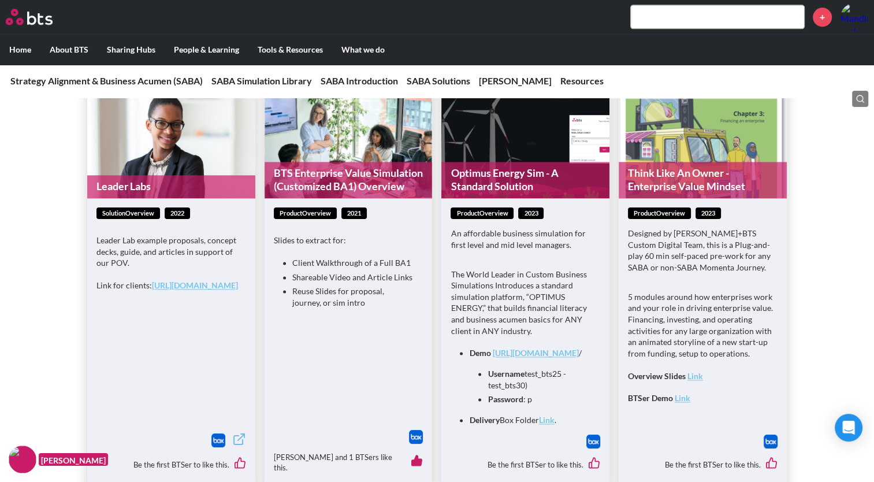
scroll to position [1518, 0]
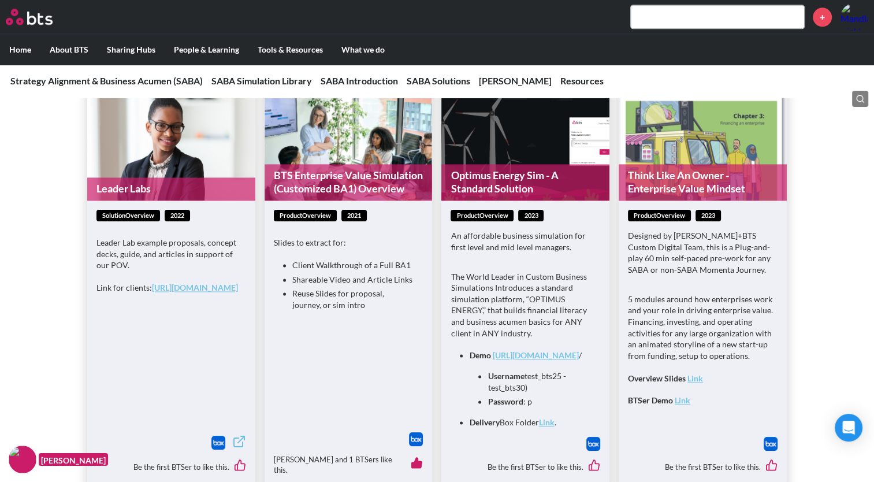
click at [166, 292] on link "[URL][DOMAIN_NAME]" at bounding box center [195, 287] width 86 height 10
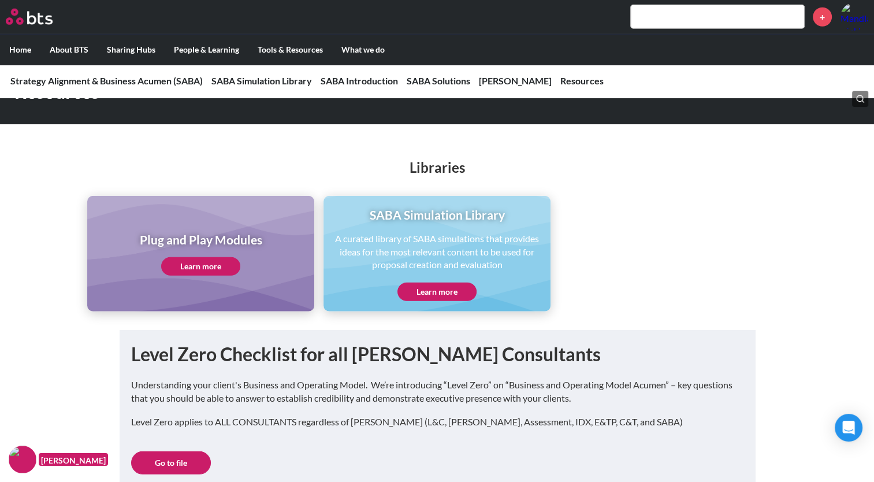
scroll to position [3082, 0]
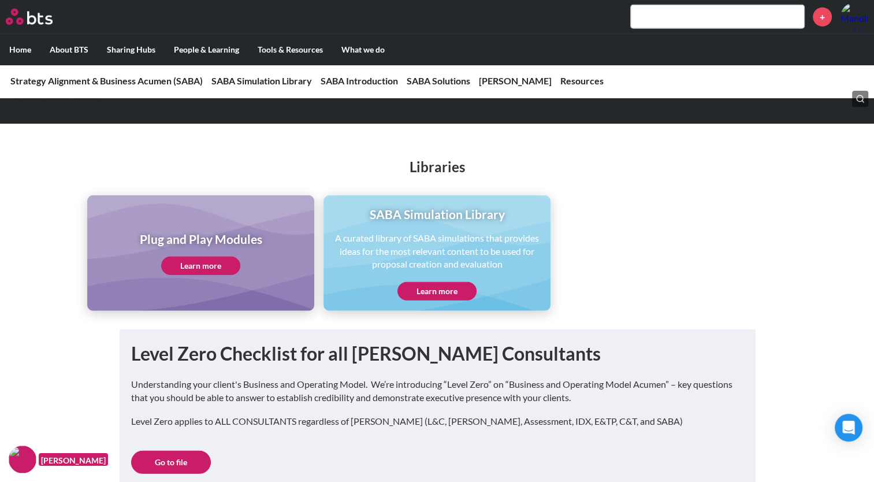
click at [425, 300] on link "Learn more" at bounding box center [436, 291] width 79 height 18
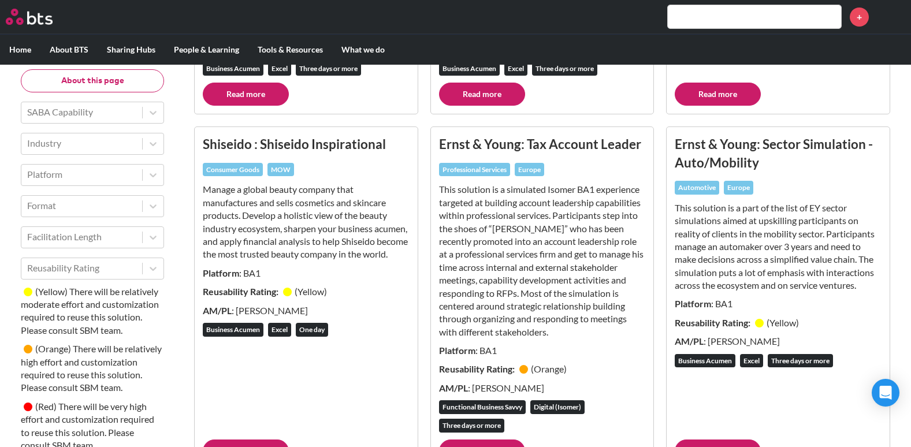
scroll to position [4047, 0]
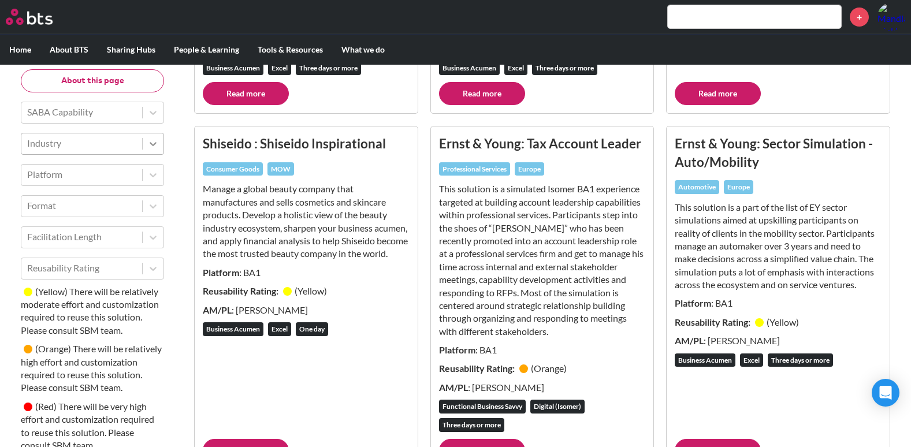
click at [151, 145] on icon at bounding box center [153, 144] width 12 height 12
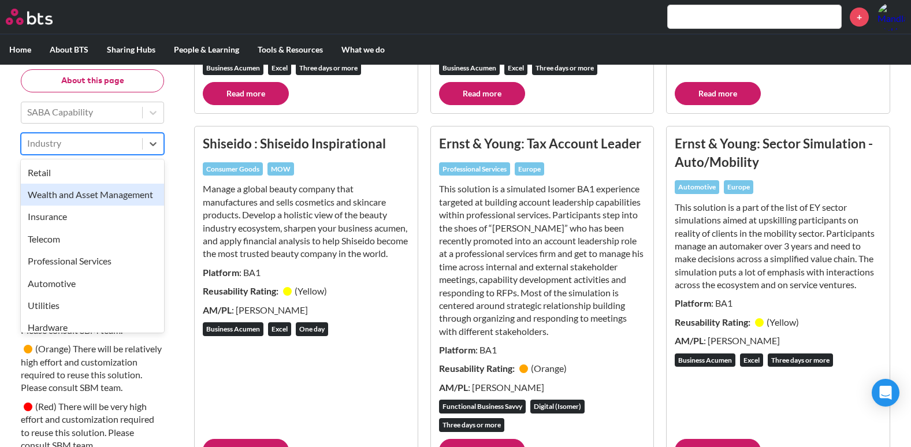
scroll to position [280, 0]
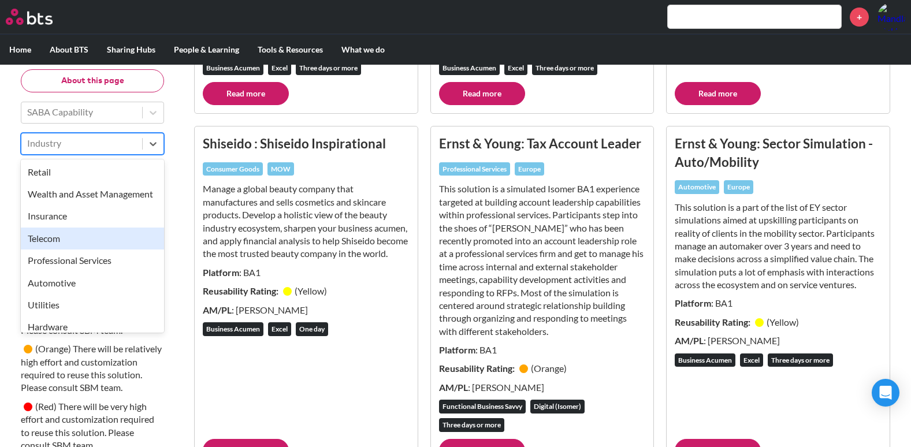
click at [96, 250] on div "Telecom" at bounding box center [92, 239] width 143 height 22
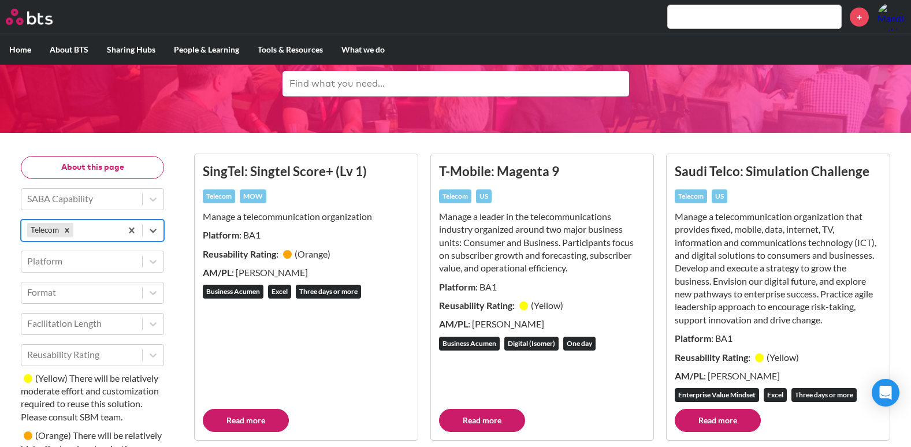
scroll to position [60, 0]
